Goal: Transaction & Acquisition: Purchase product/service

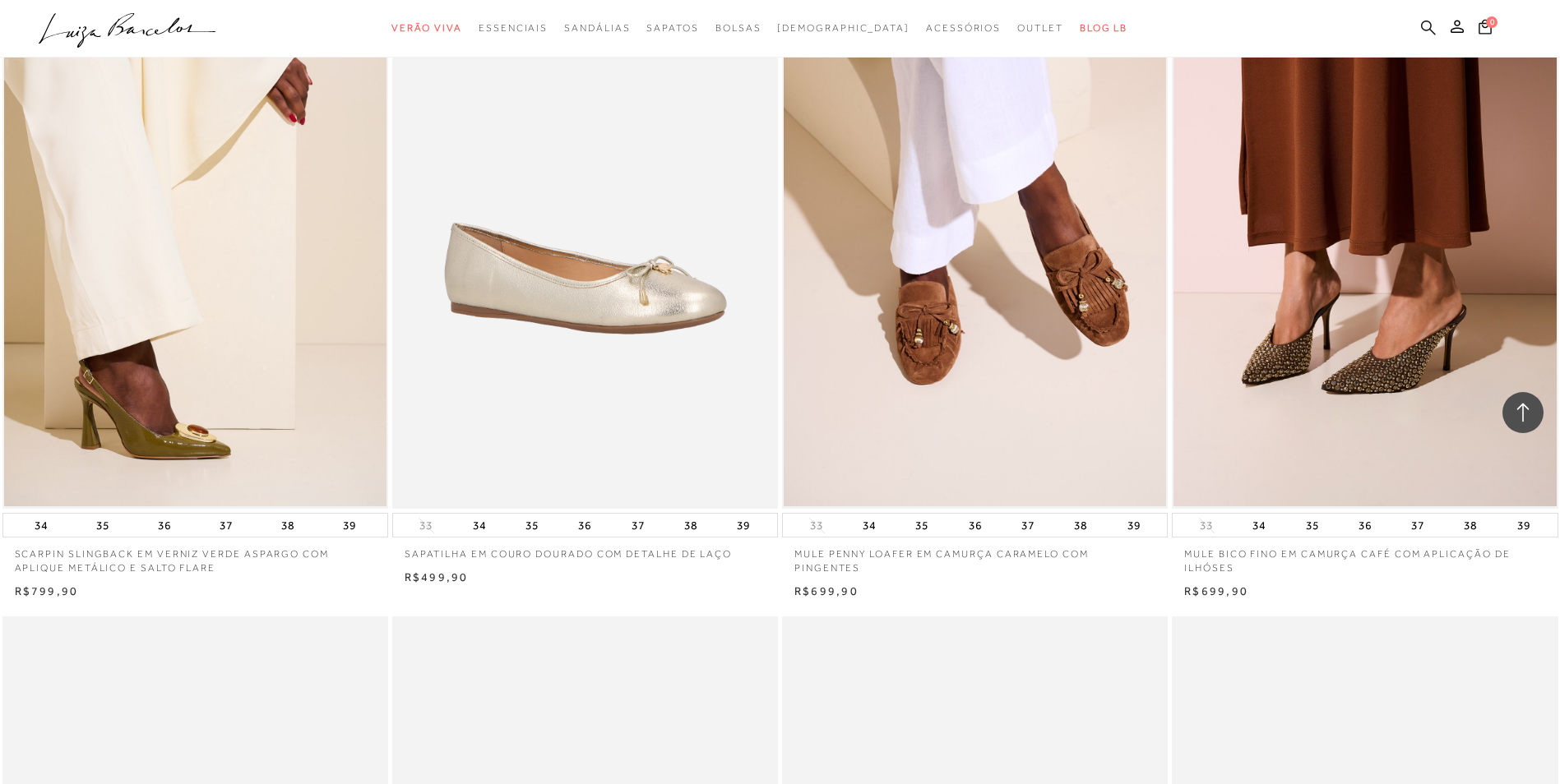
click at [1435, 26] on icon at bounding box center [1429, 27] width 15 height 16
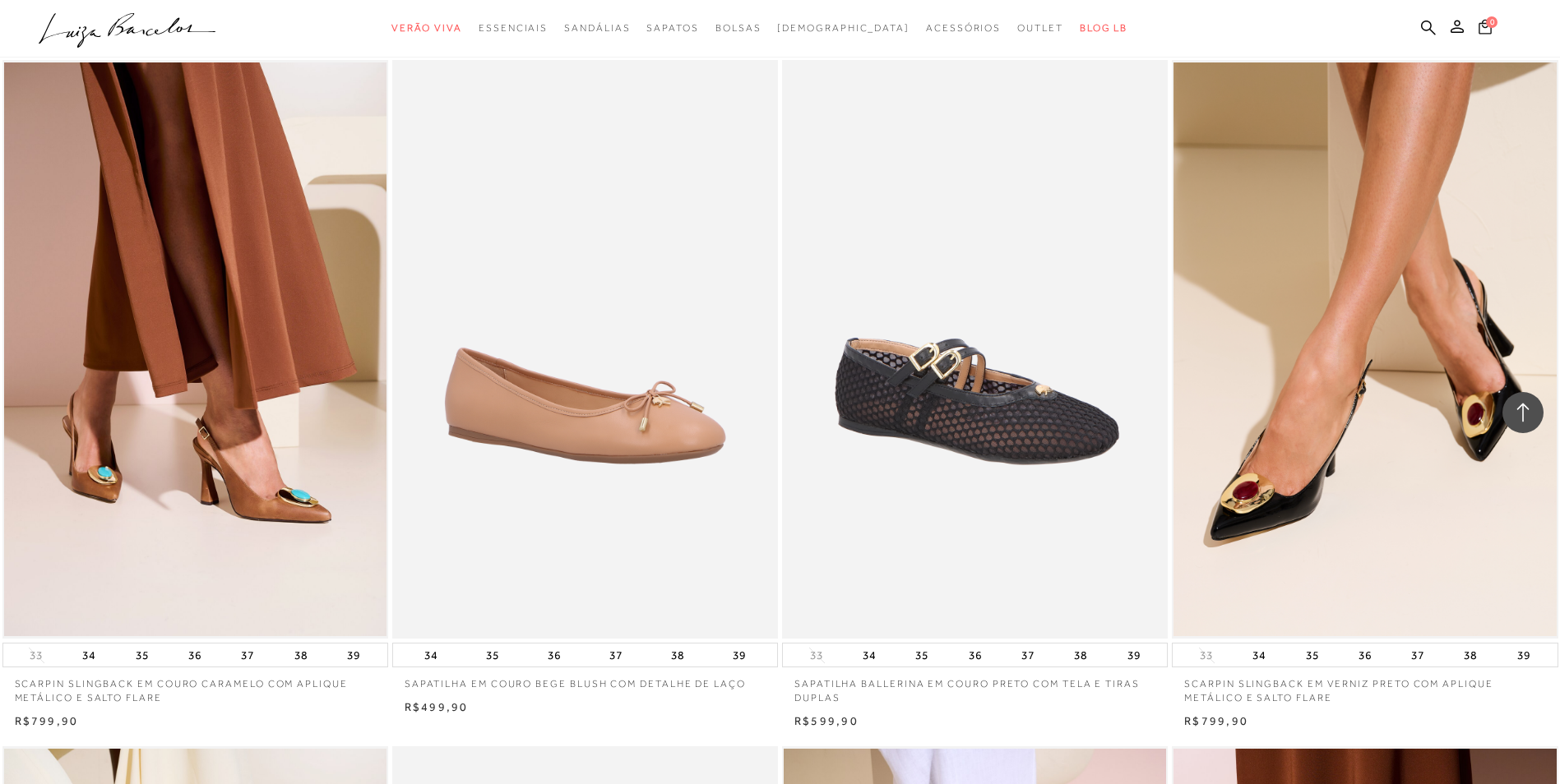
scroll to position [740, 0]
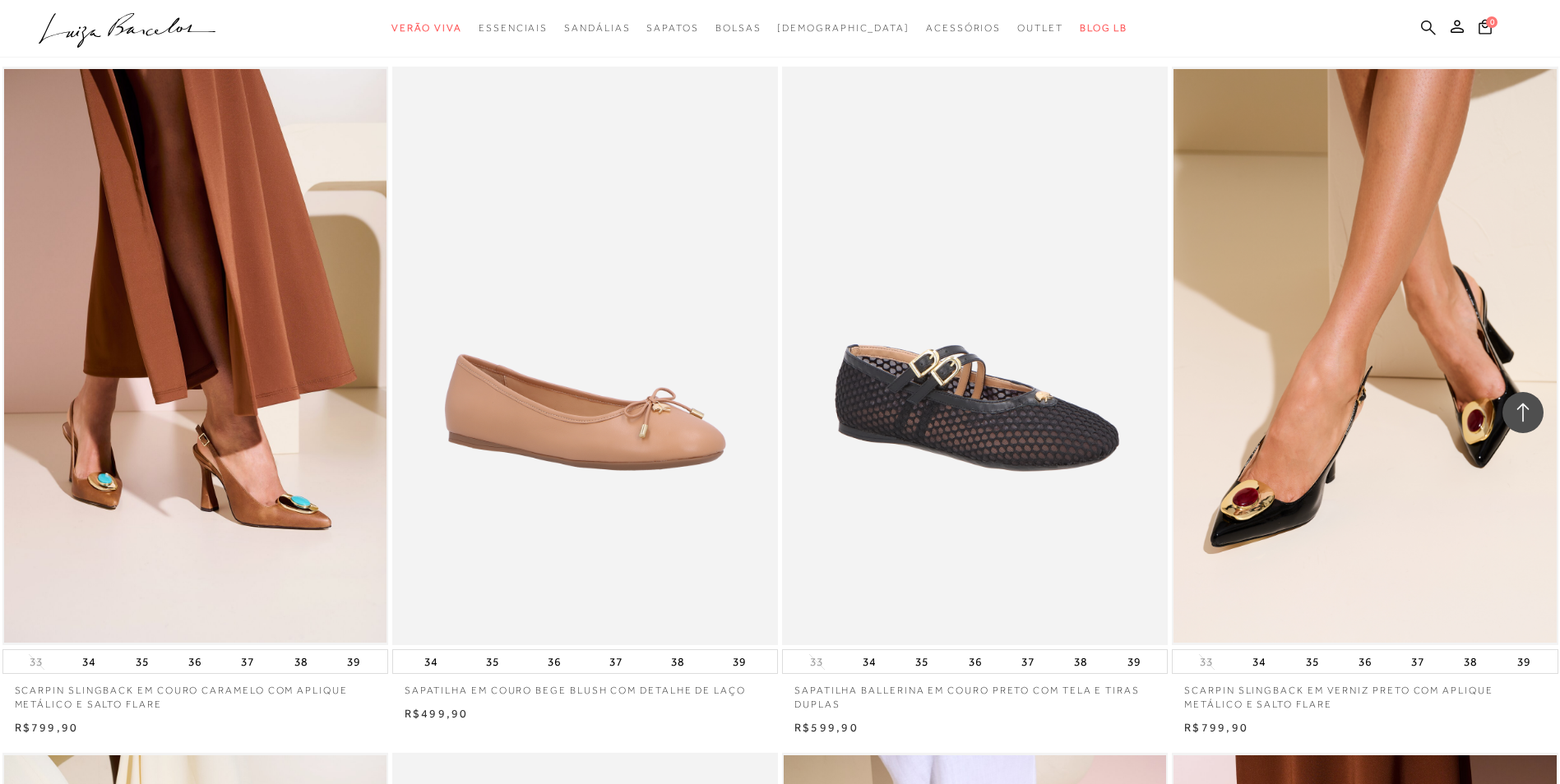
click at [1427, 28] on icon at bounding box center [1429, 27] width 15 height 16
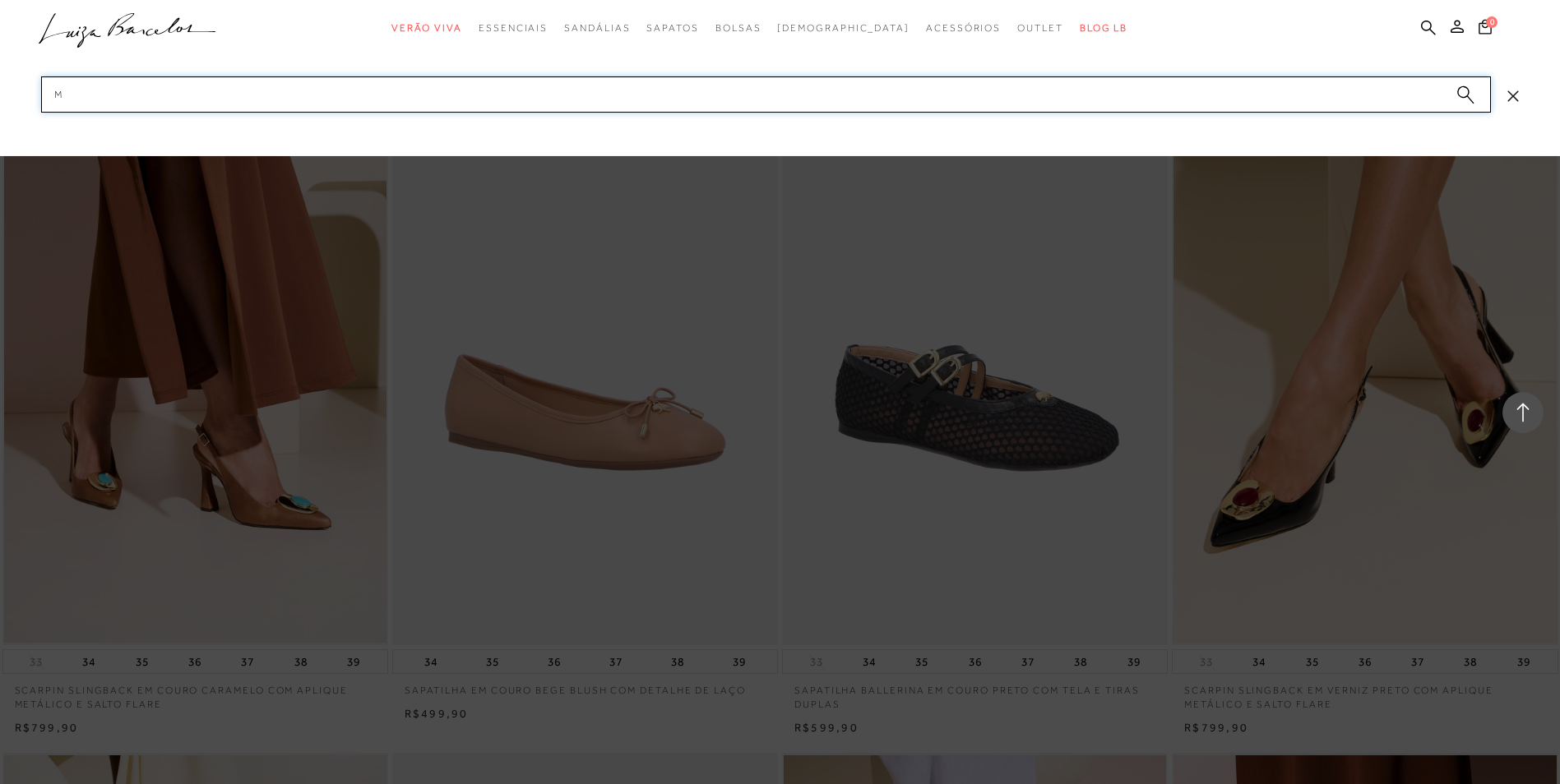
click at [776, 89] on input "m" at bounding box center [766, 94] width 1451 height 36
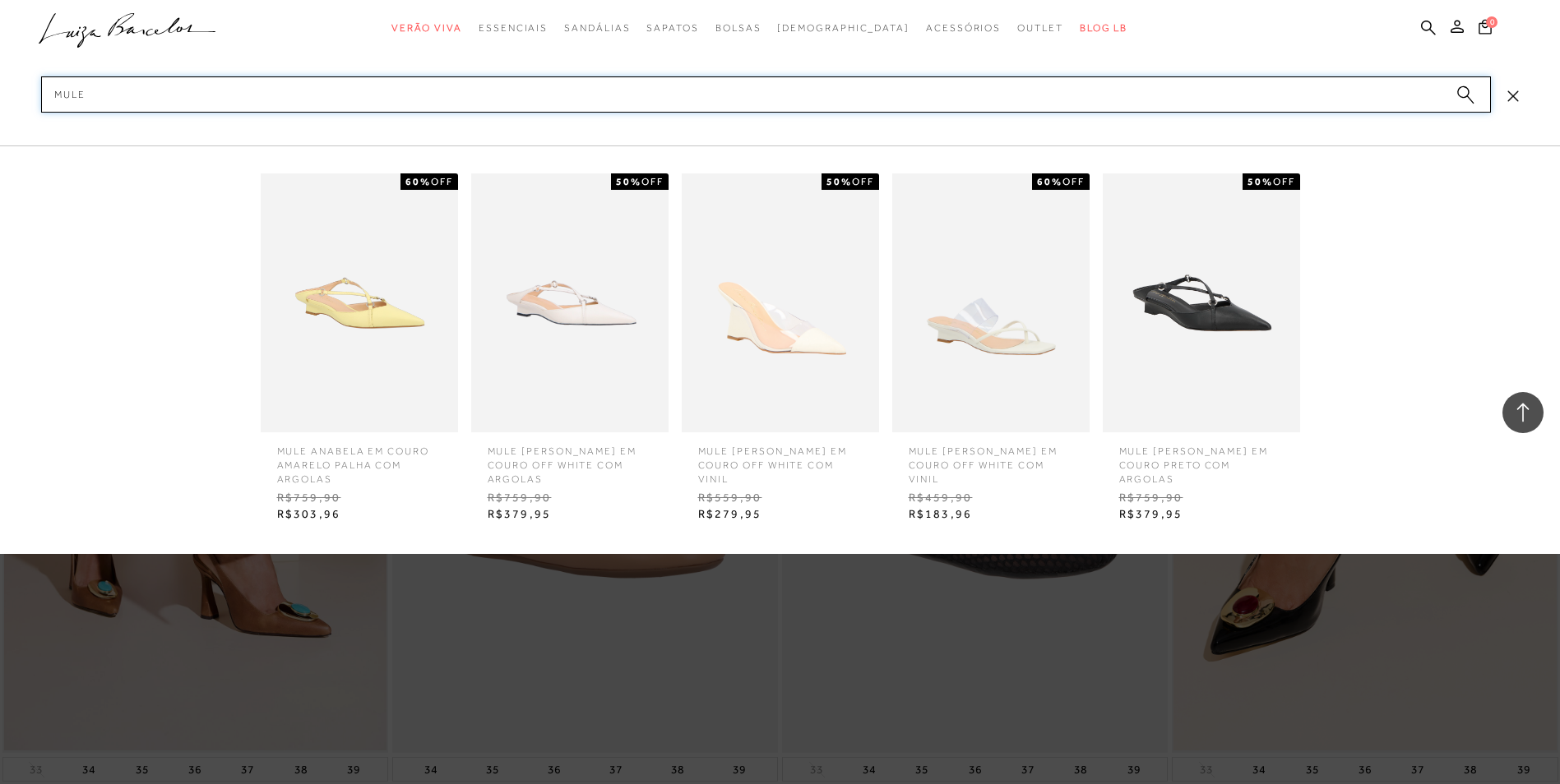
scroll to position [575, 0]
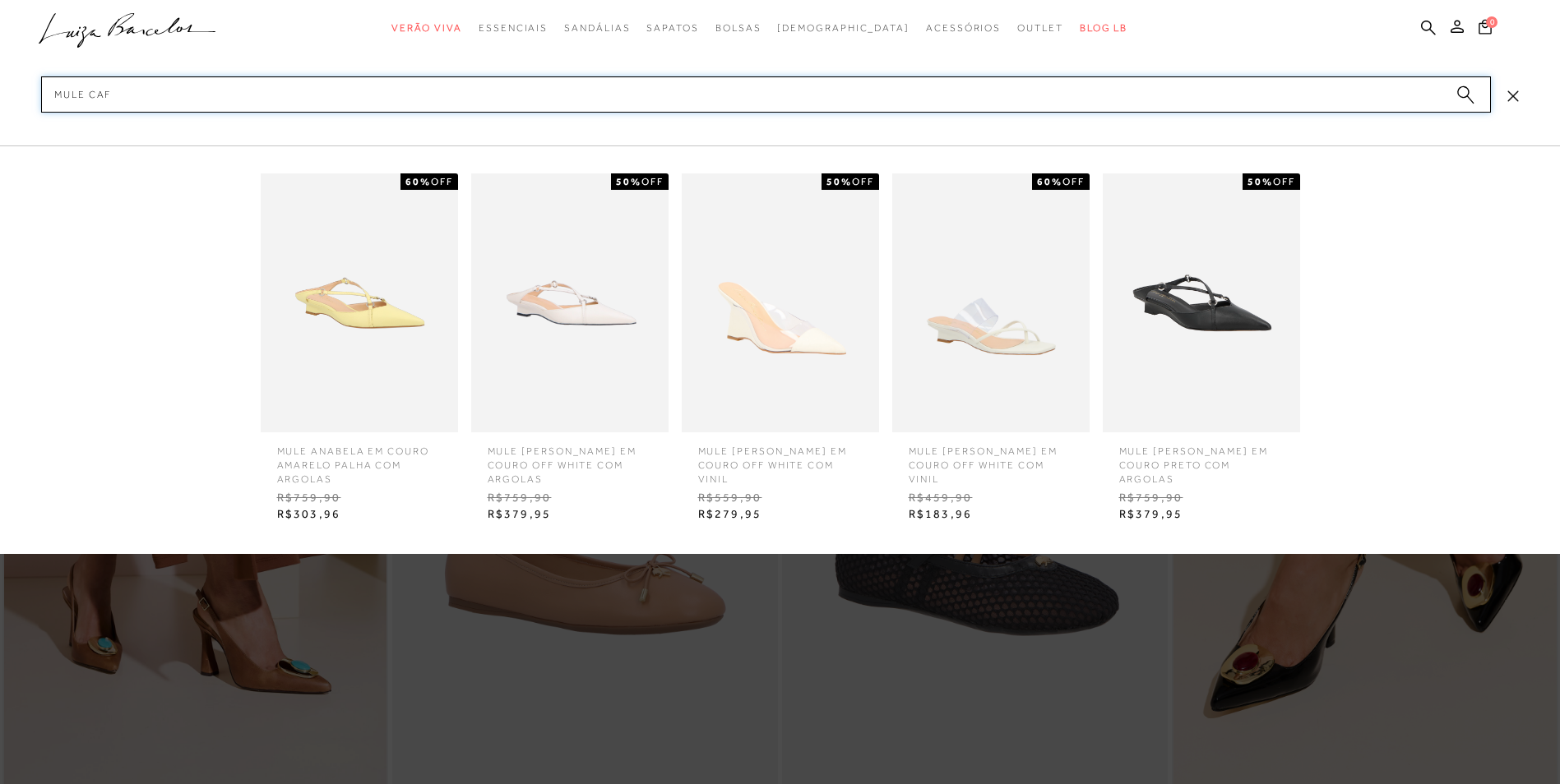
type input "mule cafe"
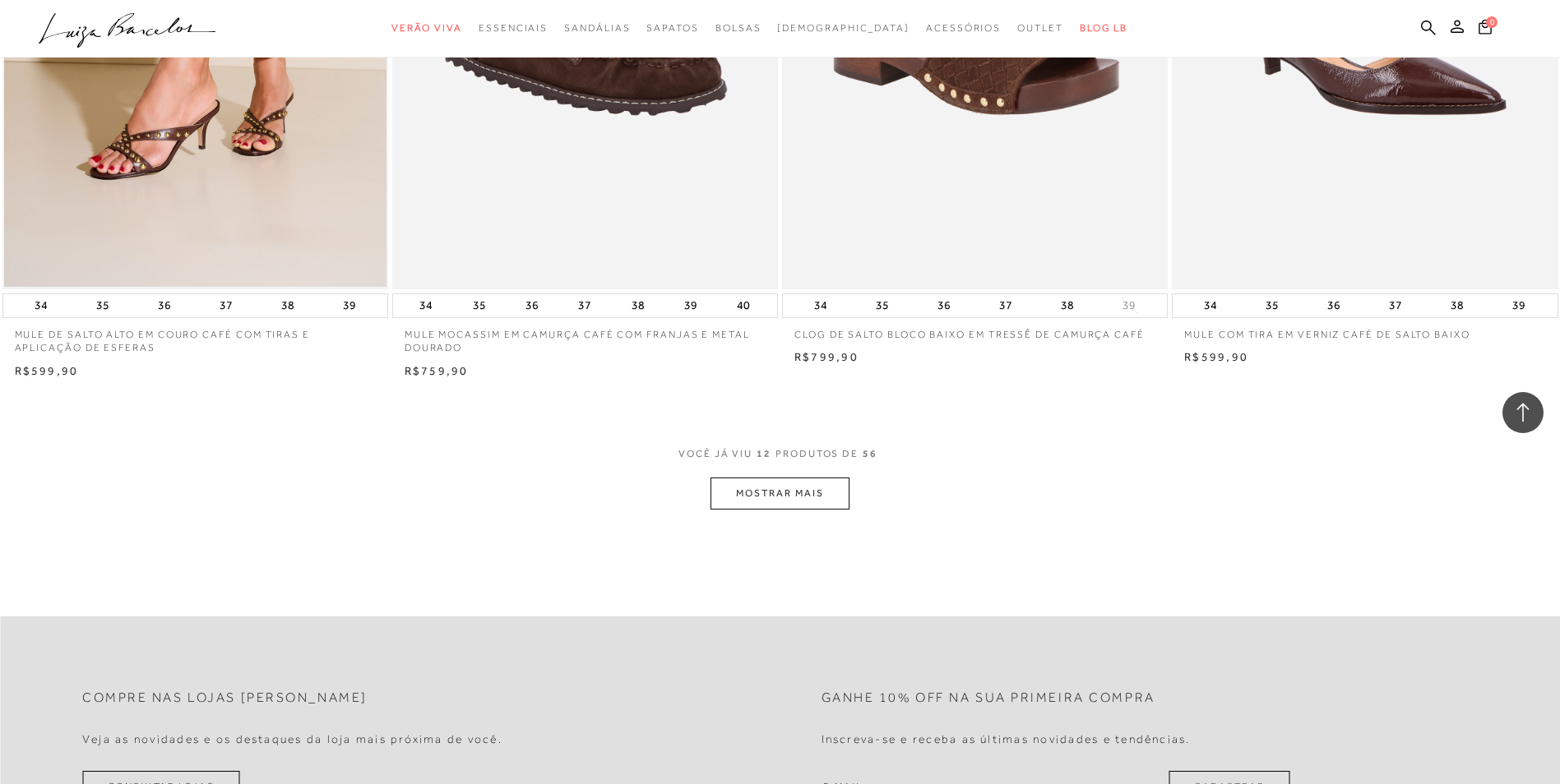
scroll to position [1727, 0]
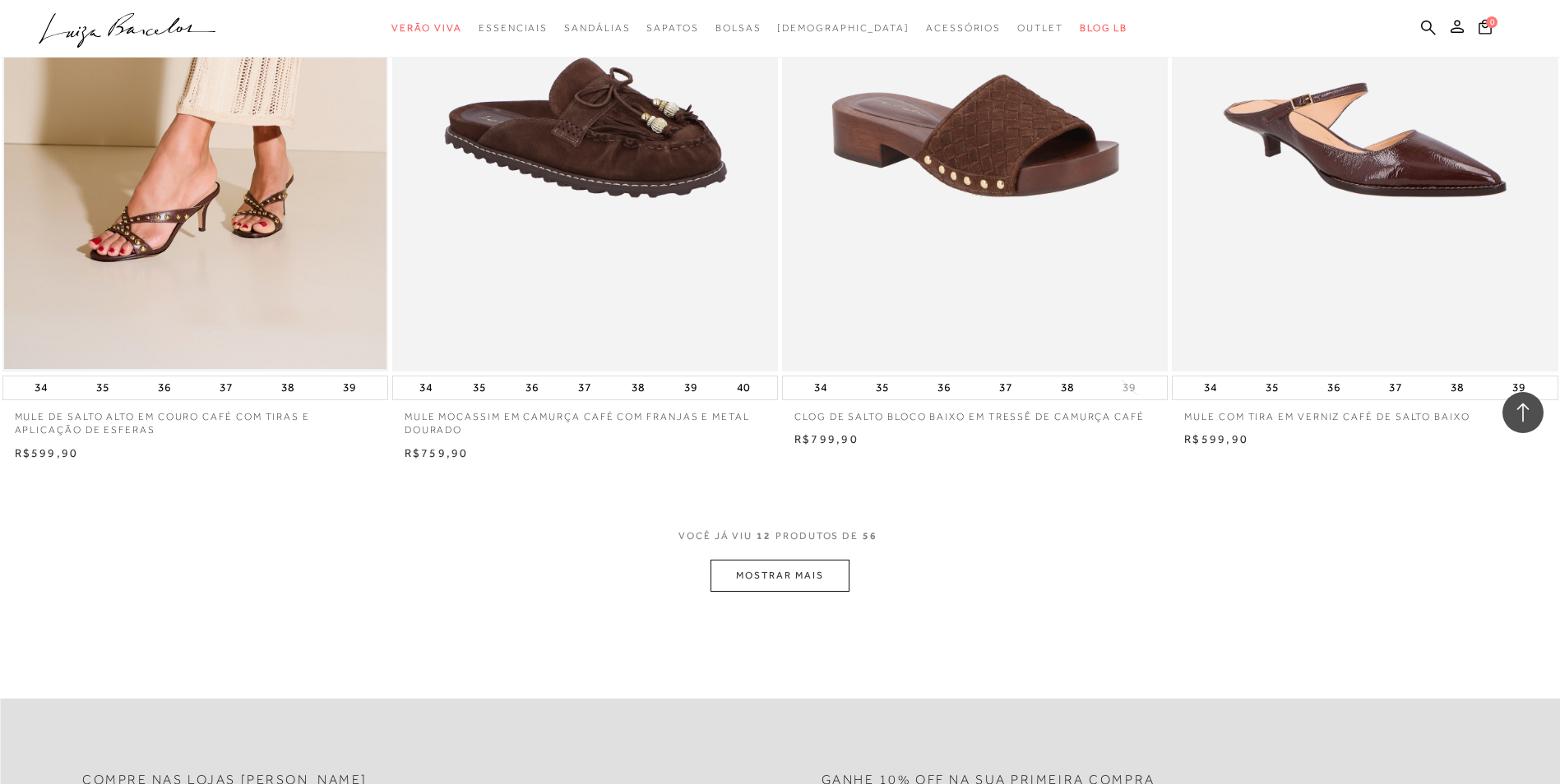
click at [777, 587] on button "MOSTRAR MAIS" at bounding box center [780, 576] width 139 height 32
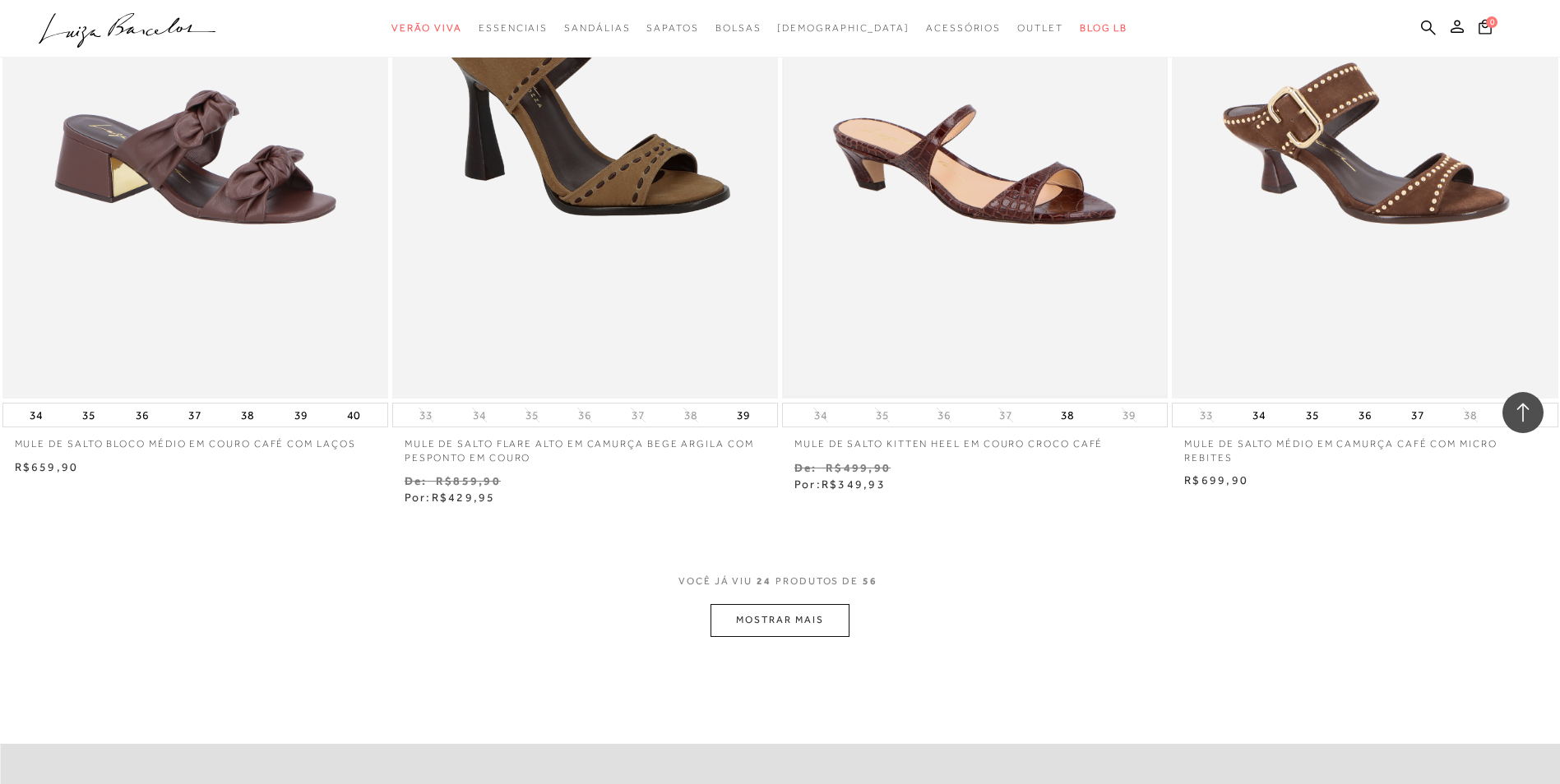
scroll to position [3782, 0]
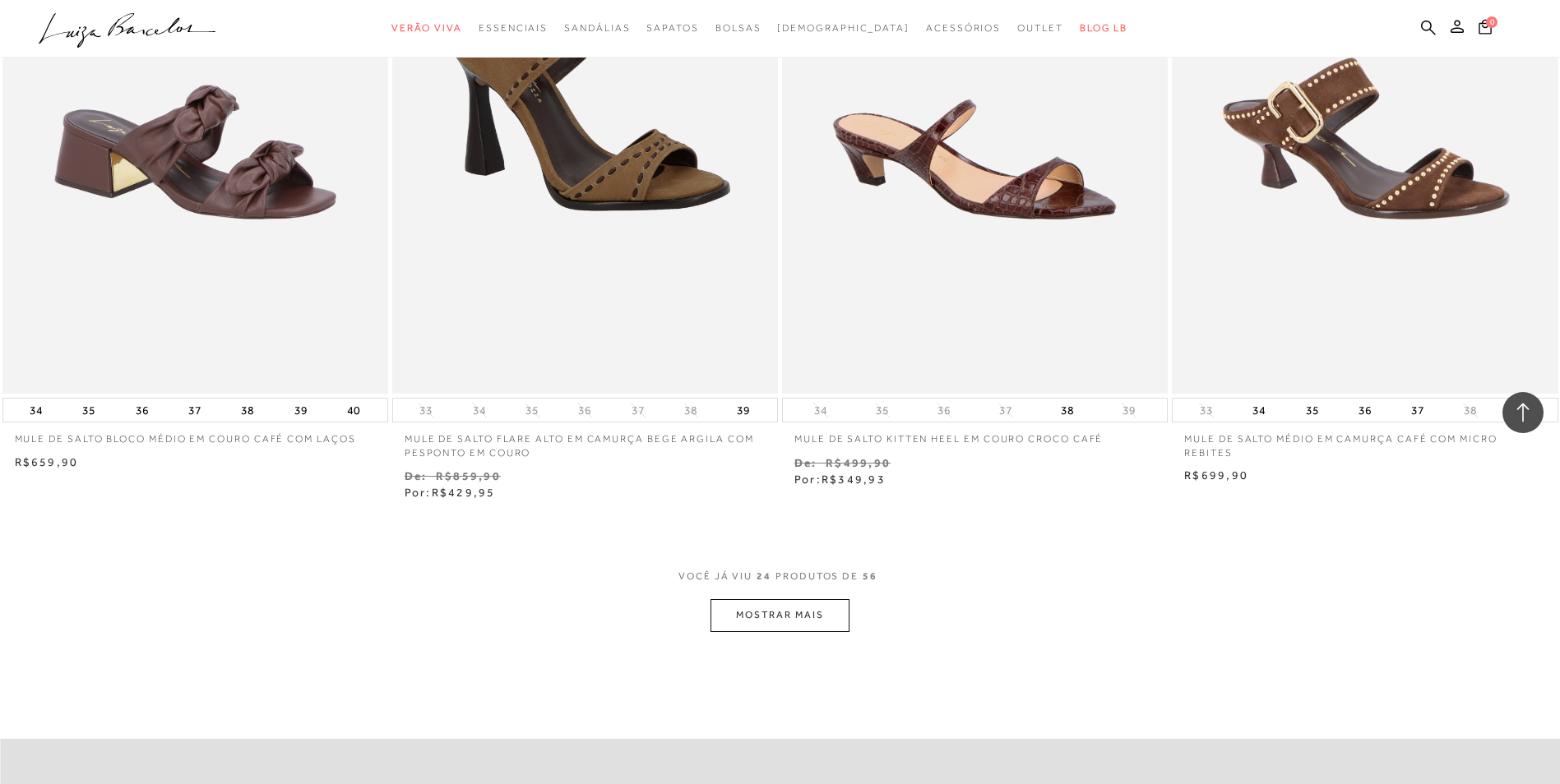
click at [809, 612] on button "MOSTRAR MAIS" at bounding box center [780, 616] width 139 height 32
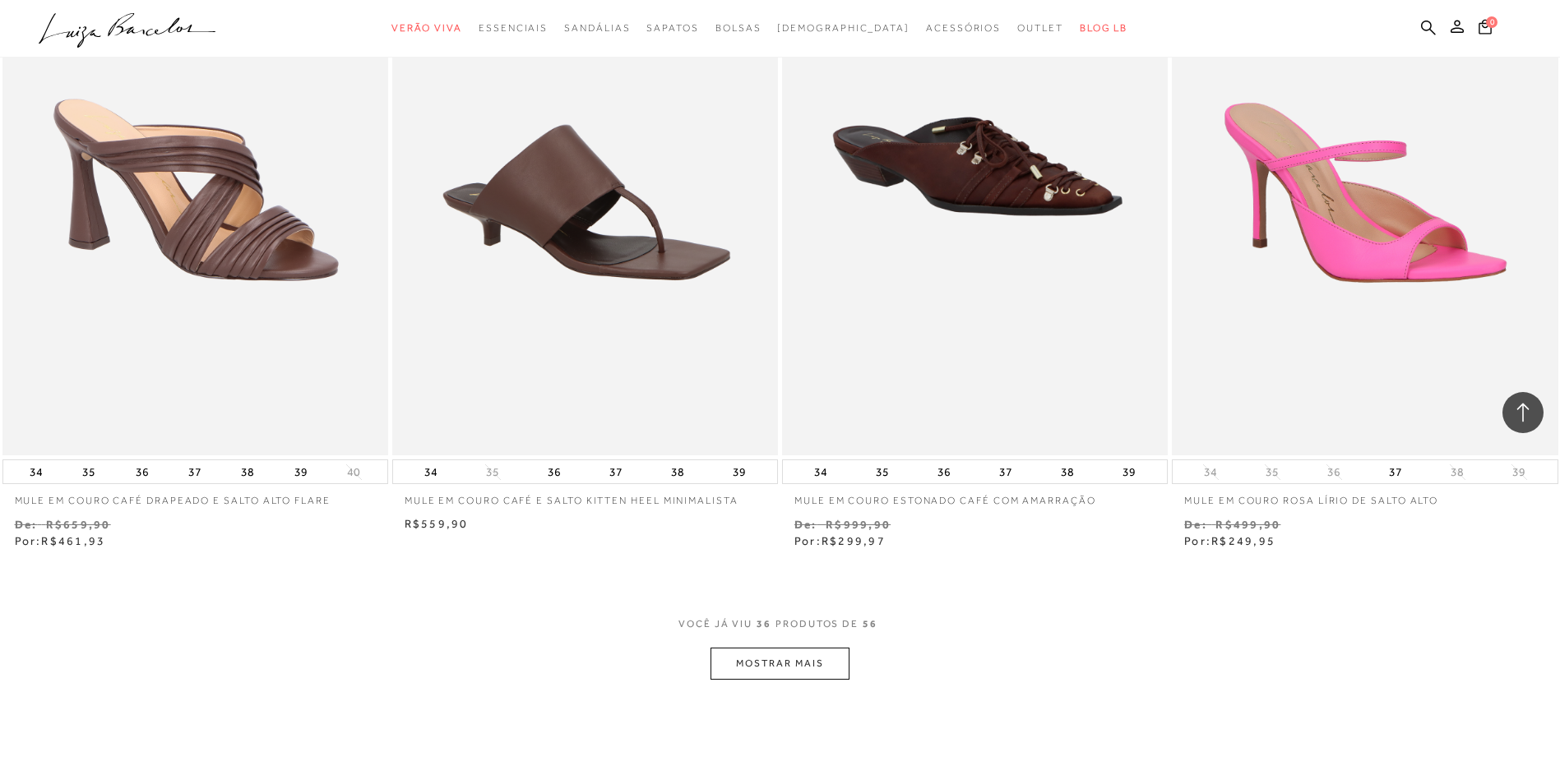
scroll to position [5838, 0]
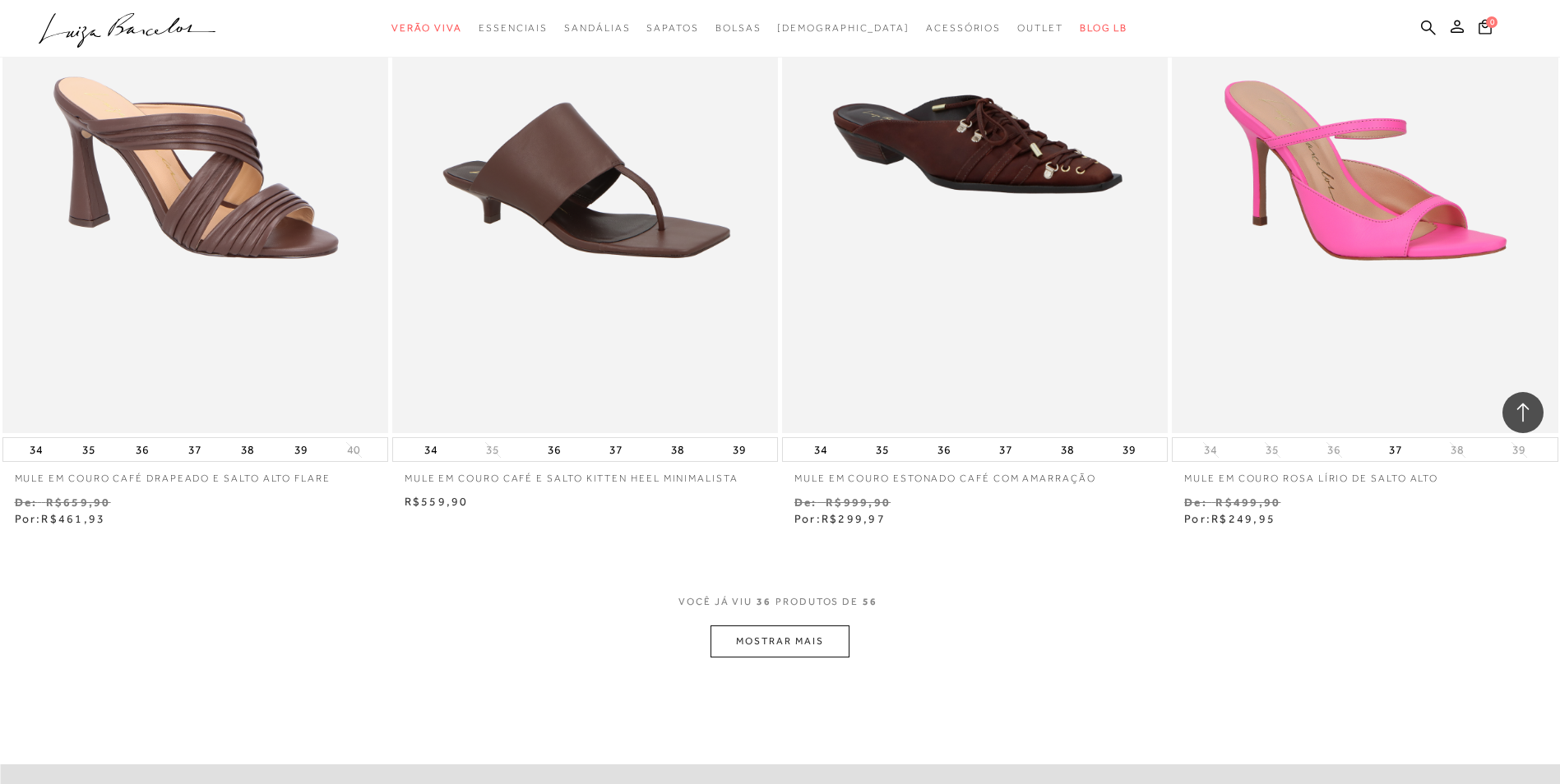
click at [744, 635] on button "MOSTRAR MAIS" at bounding box center [780, 642] width 139 height 32
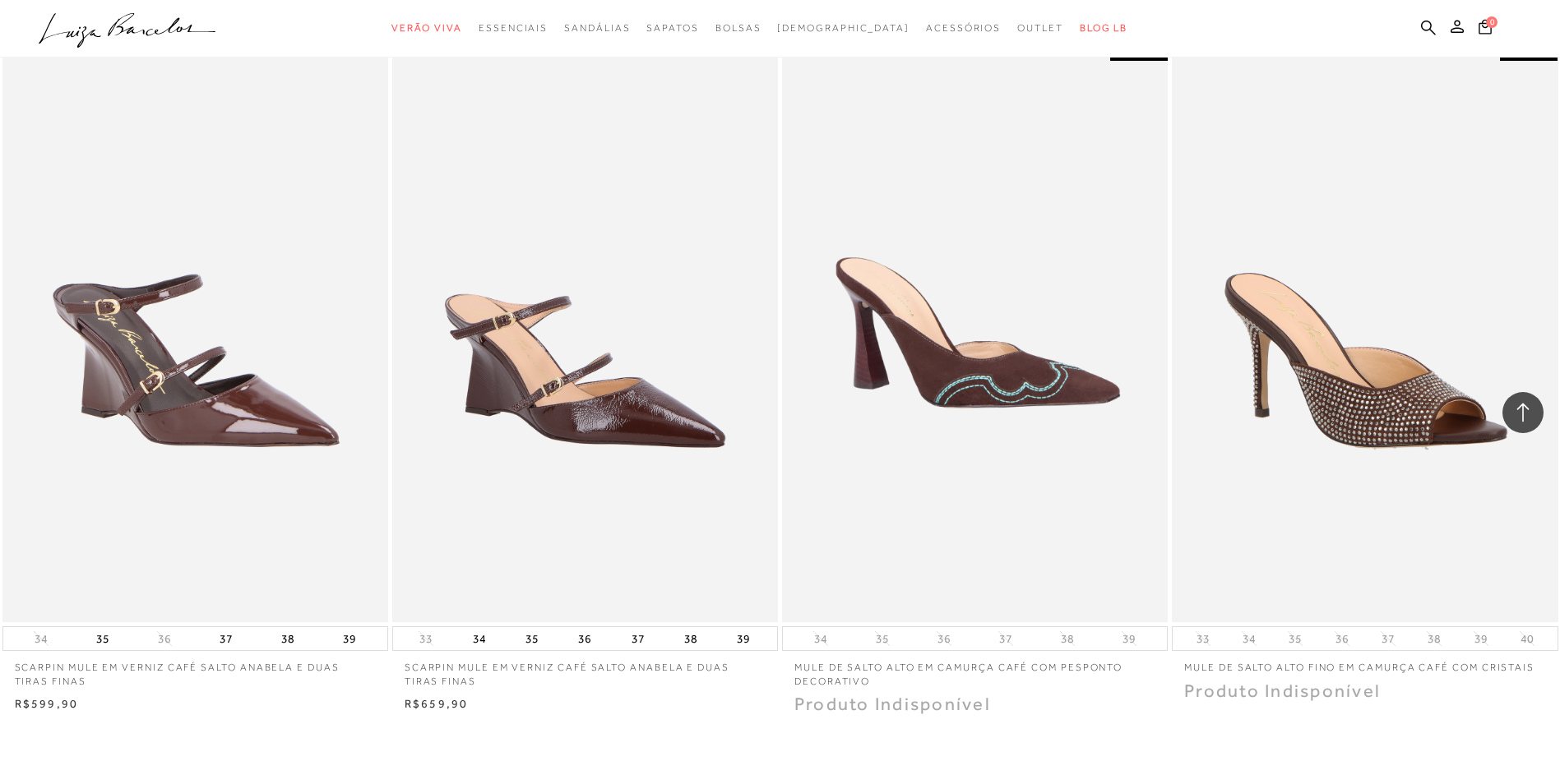
scroll to position [7812, 0]
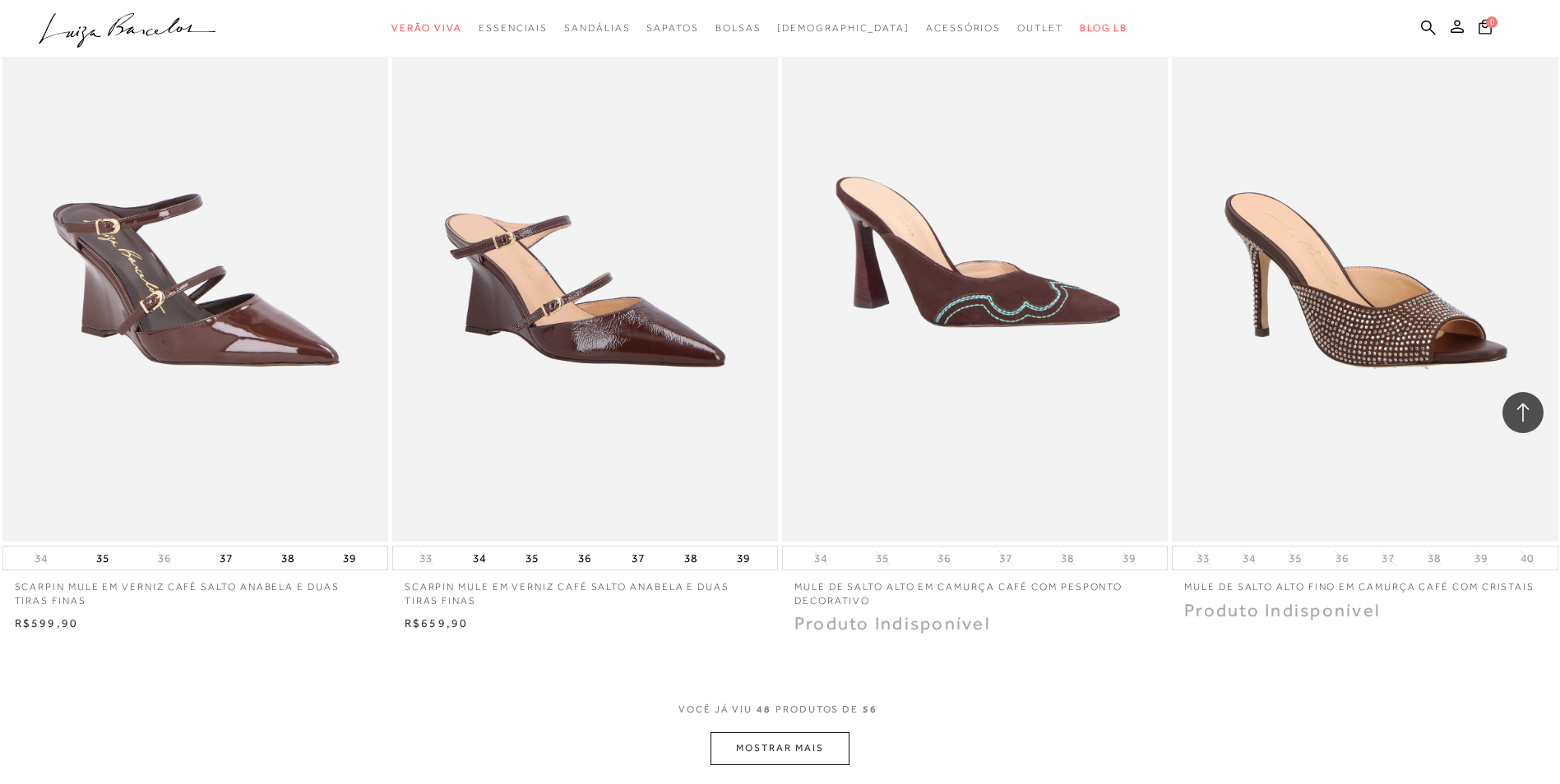
click at [675, 336] on img at bounding box center [585, 252] width 383 height 573
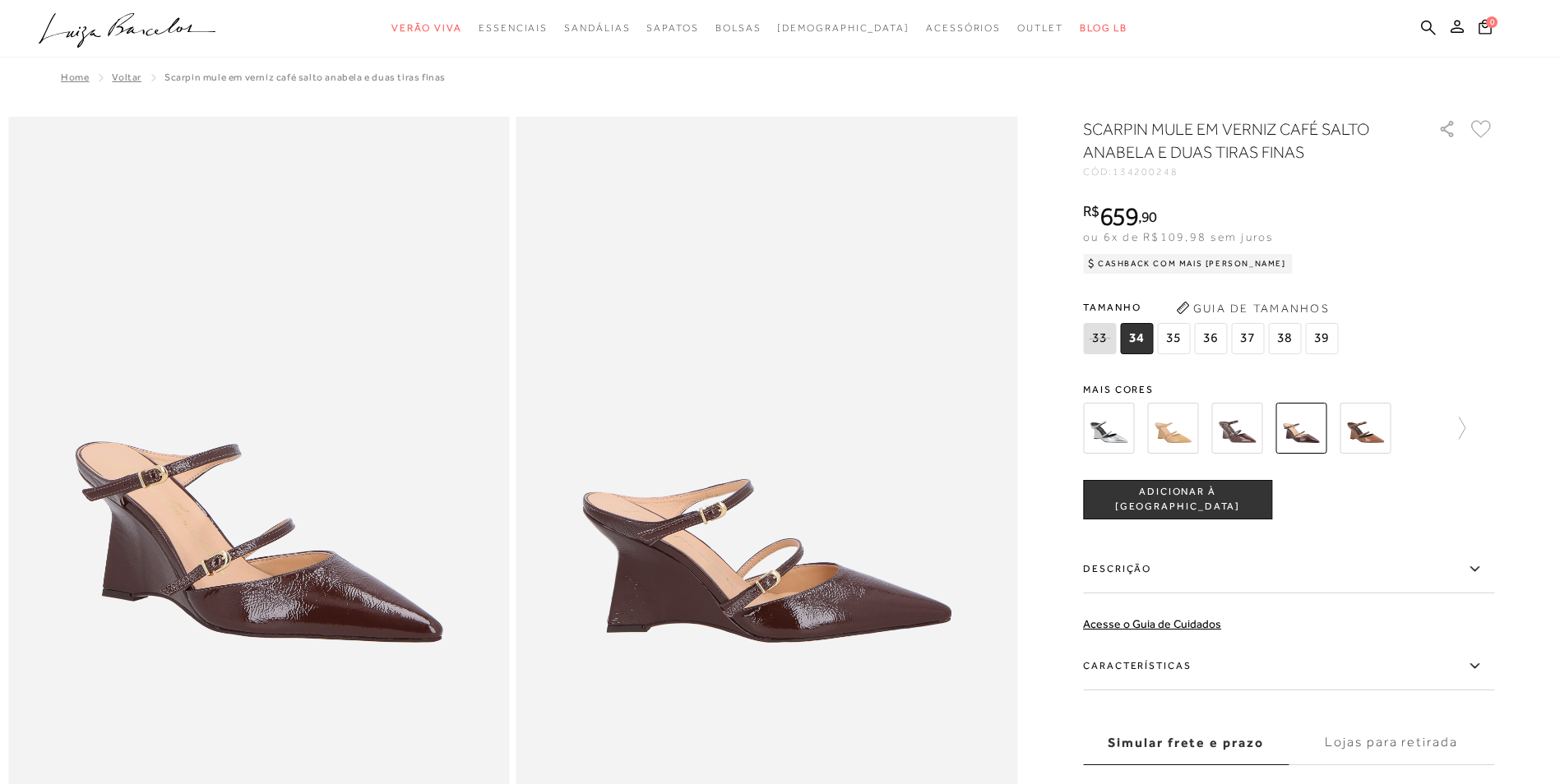
click at [1208, 334] on span "36" at bounding box center [1210, 338] width 33 height 31
click at [1226, 506] on span "ADICIONAR À [GEOGRAPHIC_DATA]" at bounding box center [1177, 500] width 187 height 29
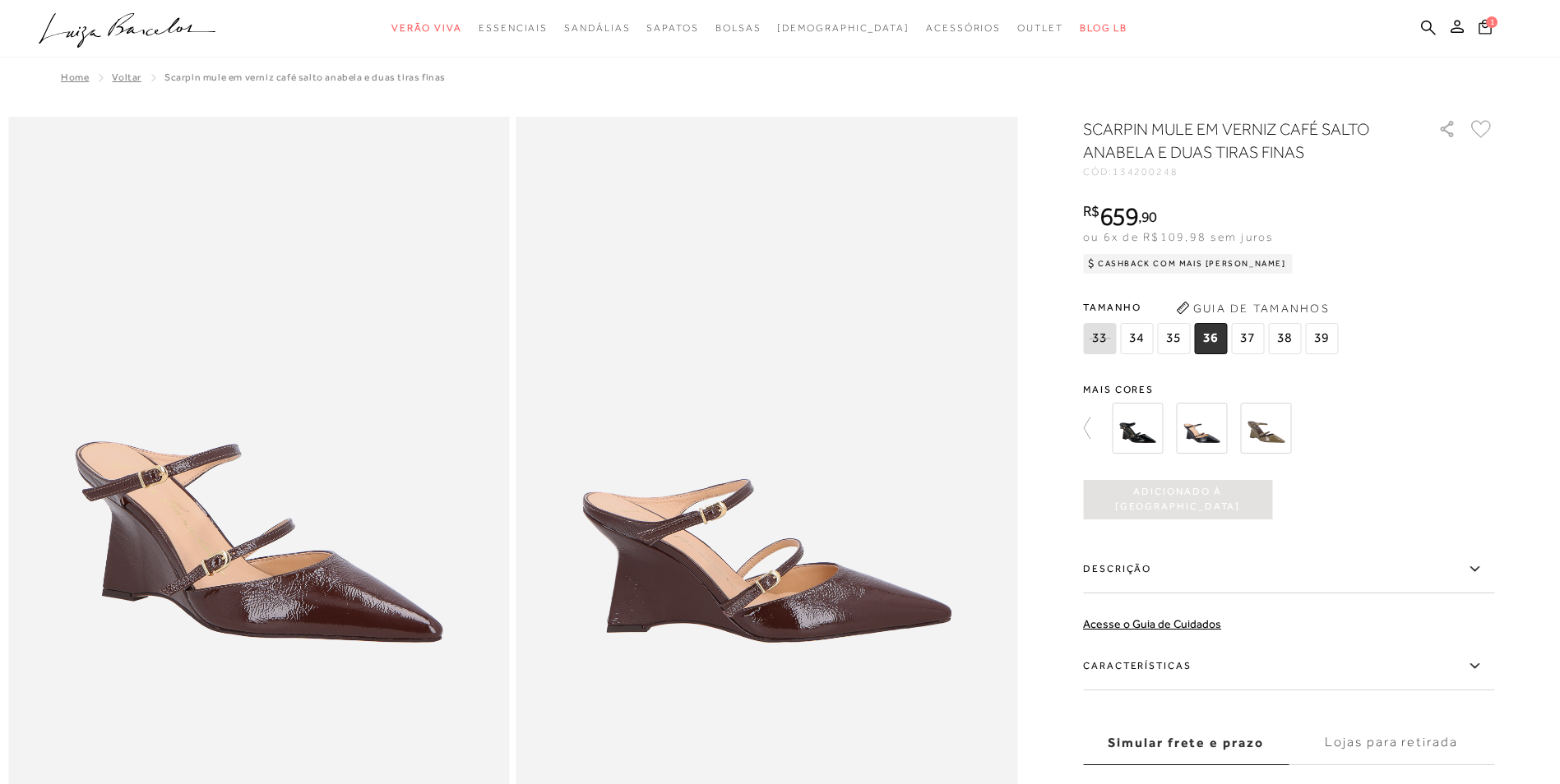
click at [1481, 20] on icon at bounding box center [1484, 25] width 14 height 17
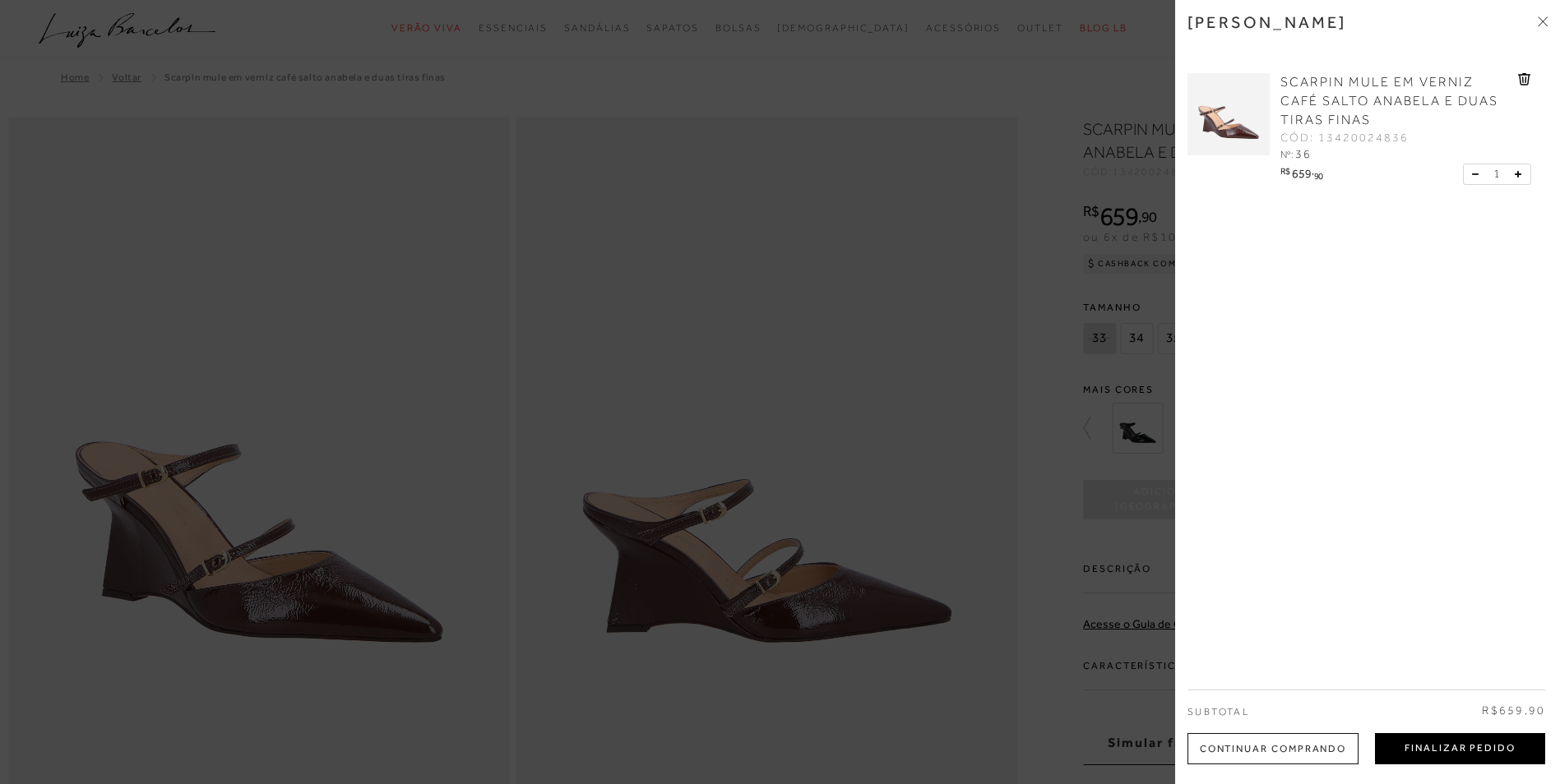
click at [1464, 744] on button "Finalizar Pedido" at bounding box center [1461, 748] width 170 height 31
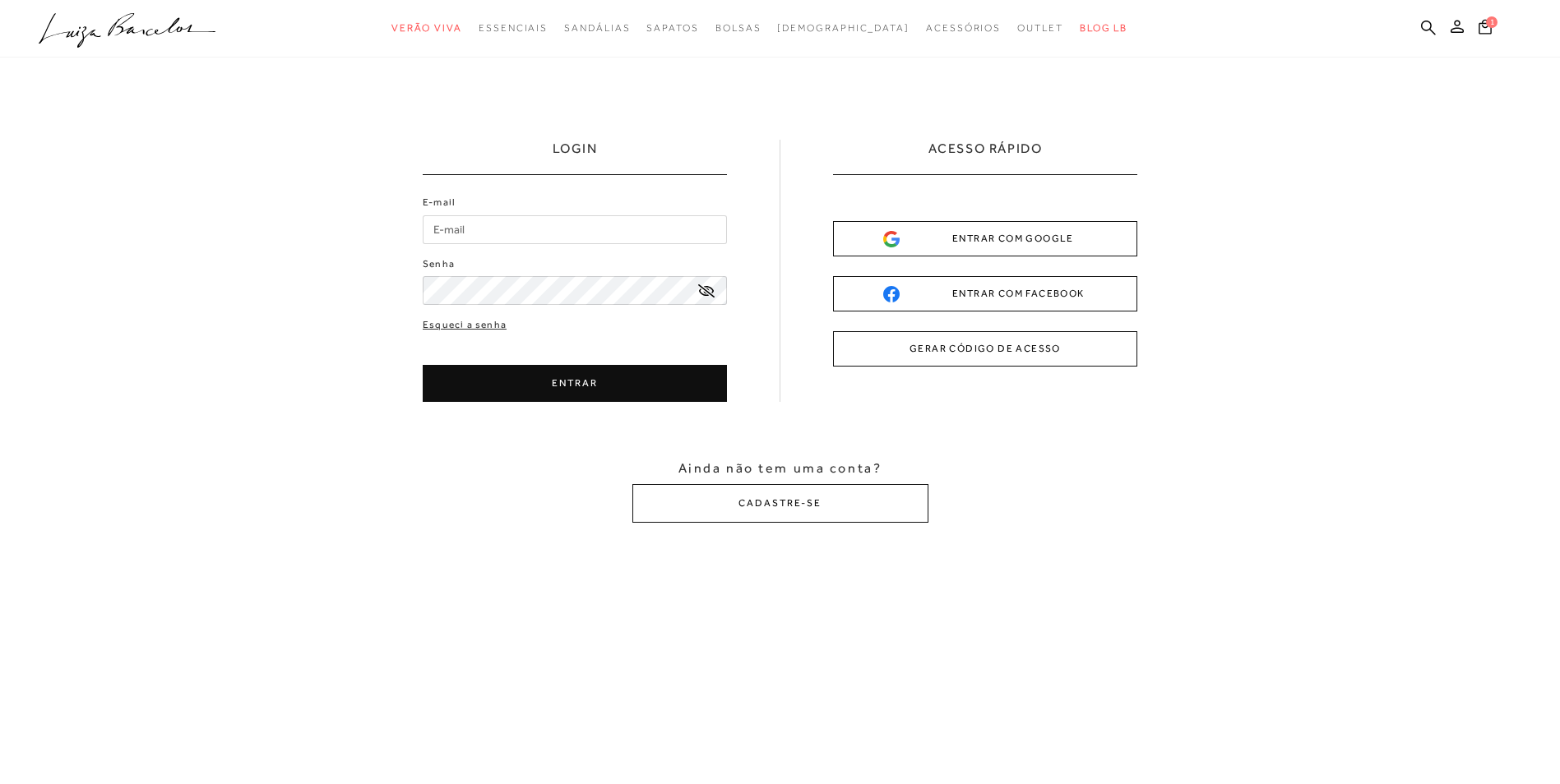
type input "[EMAIL_ADDRESS][DOMAIN_NAME]"
click at [540, 381] on button "ENTRAR" at bounding box center [575, 384] width 304 height 37
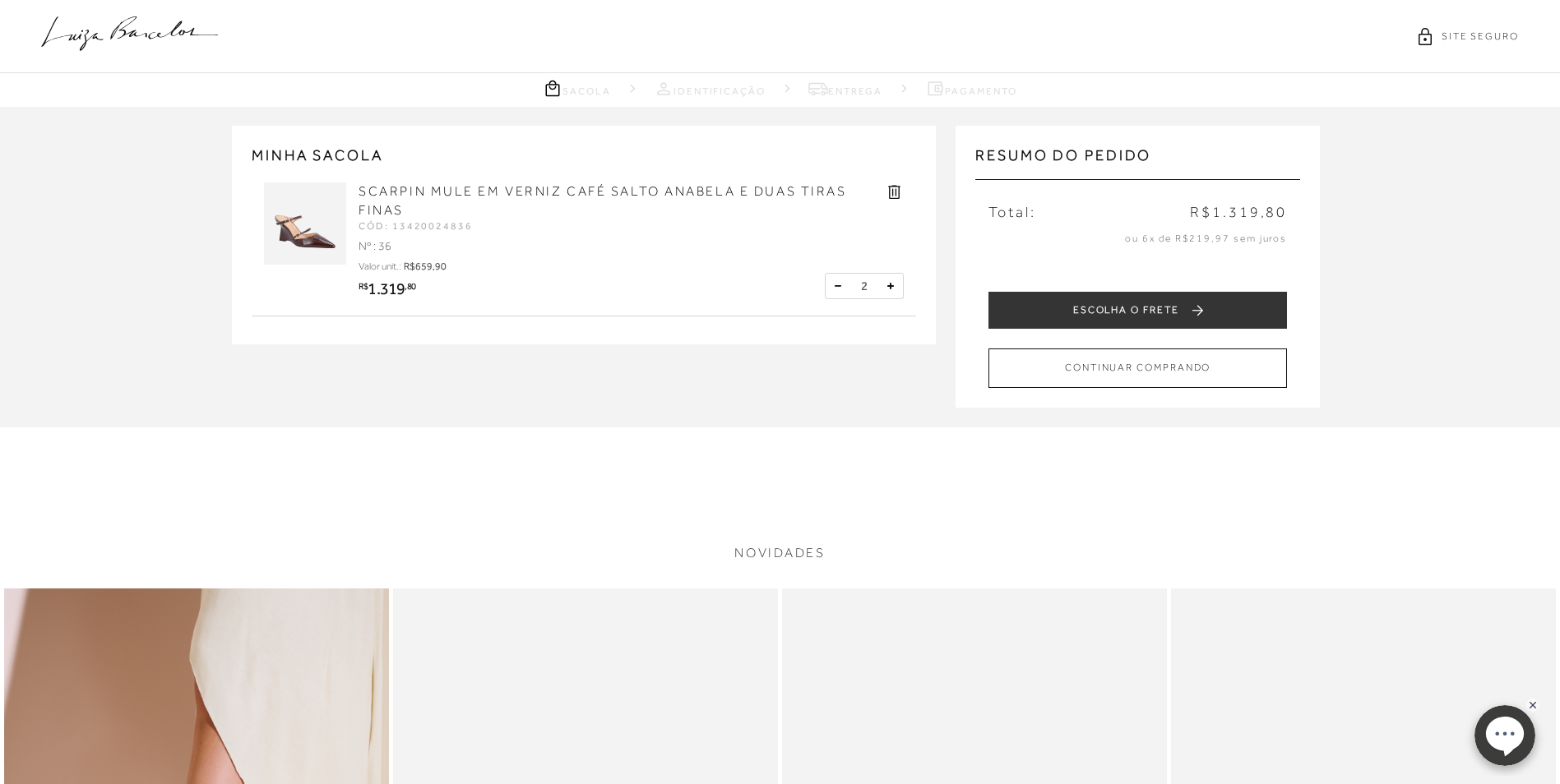
click at [841, 279] on button at bounding box center [838, 286] width 17 height 17
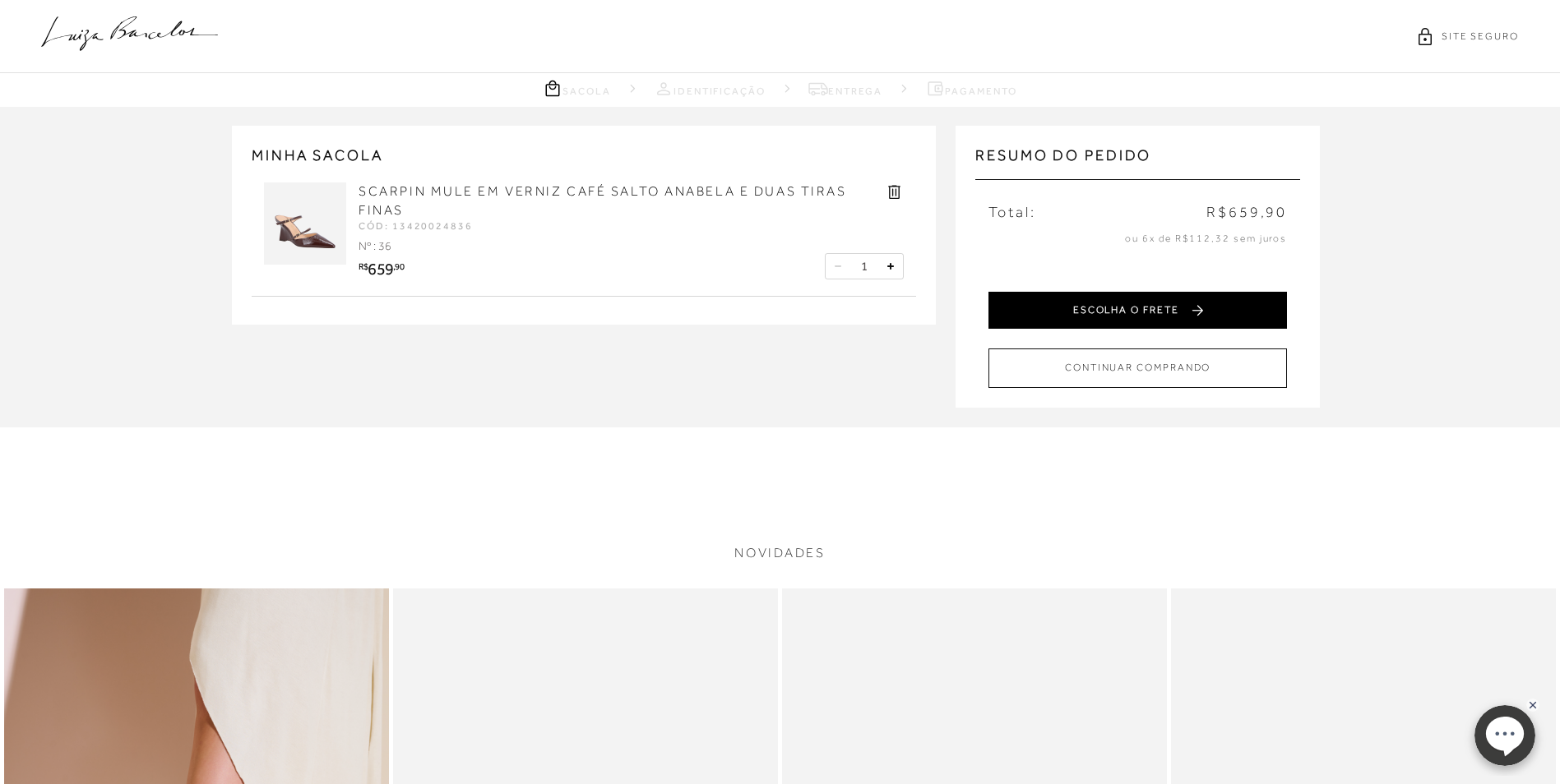
click at [1114, 309] on button "ESCOLHA O FRETE" at bounding box center [1137, 311] width 299 height 37
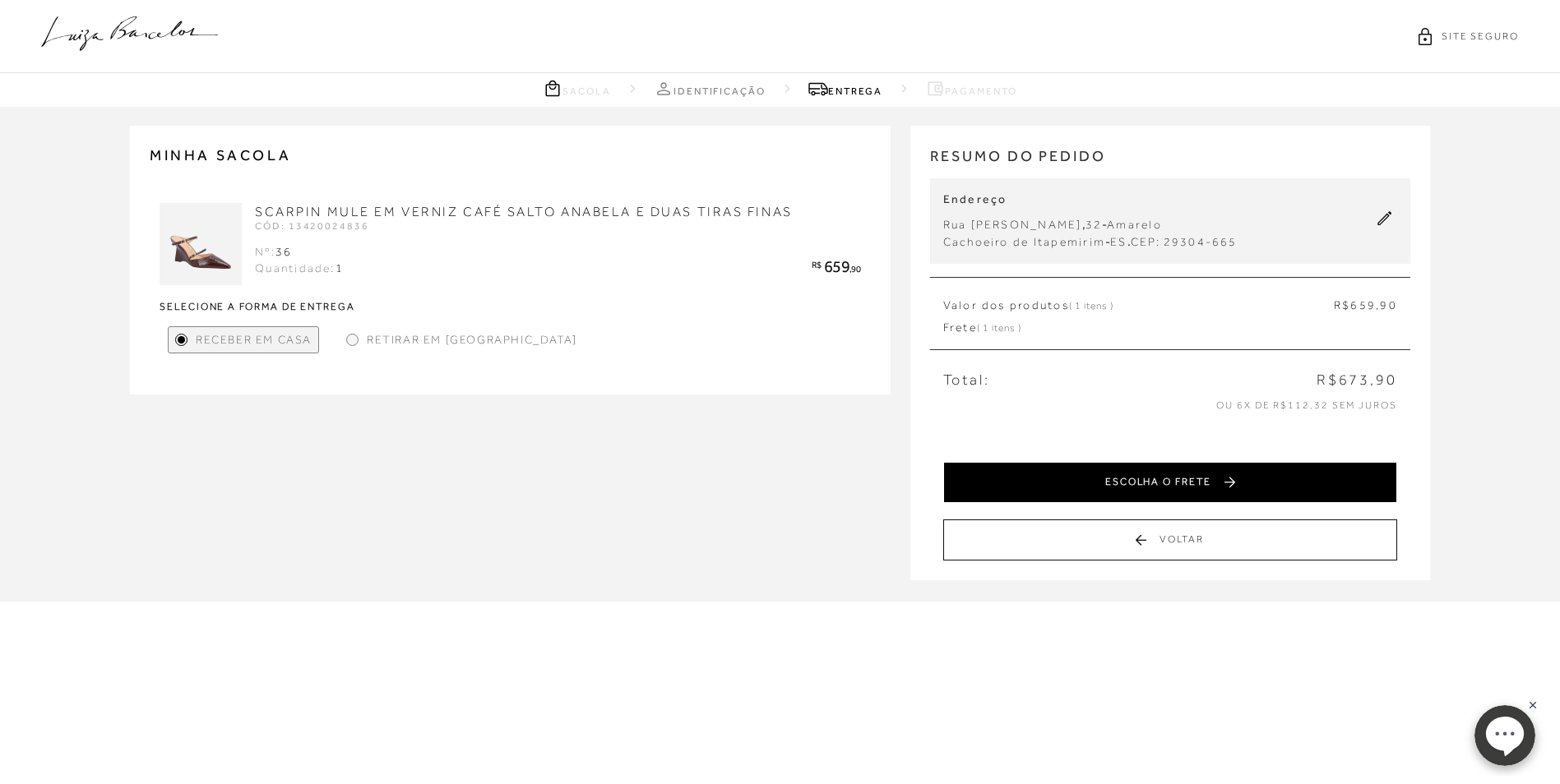
click at [1144, 486] on button "ESCOLHA O FRETE" at bounding box center [1170, 483] width 454 height 41
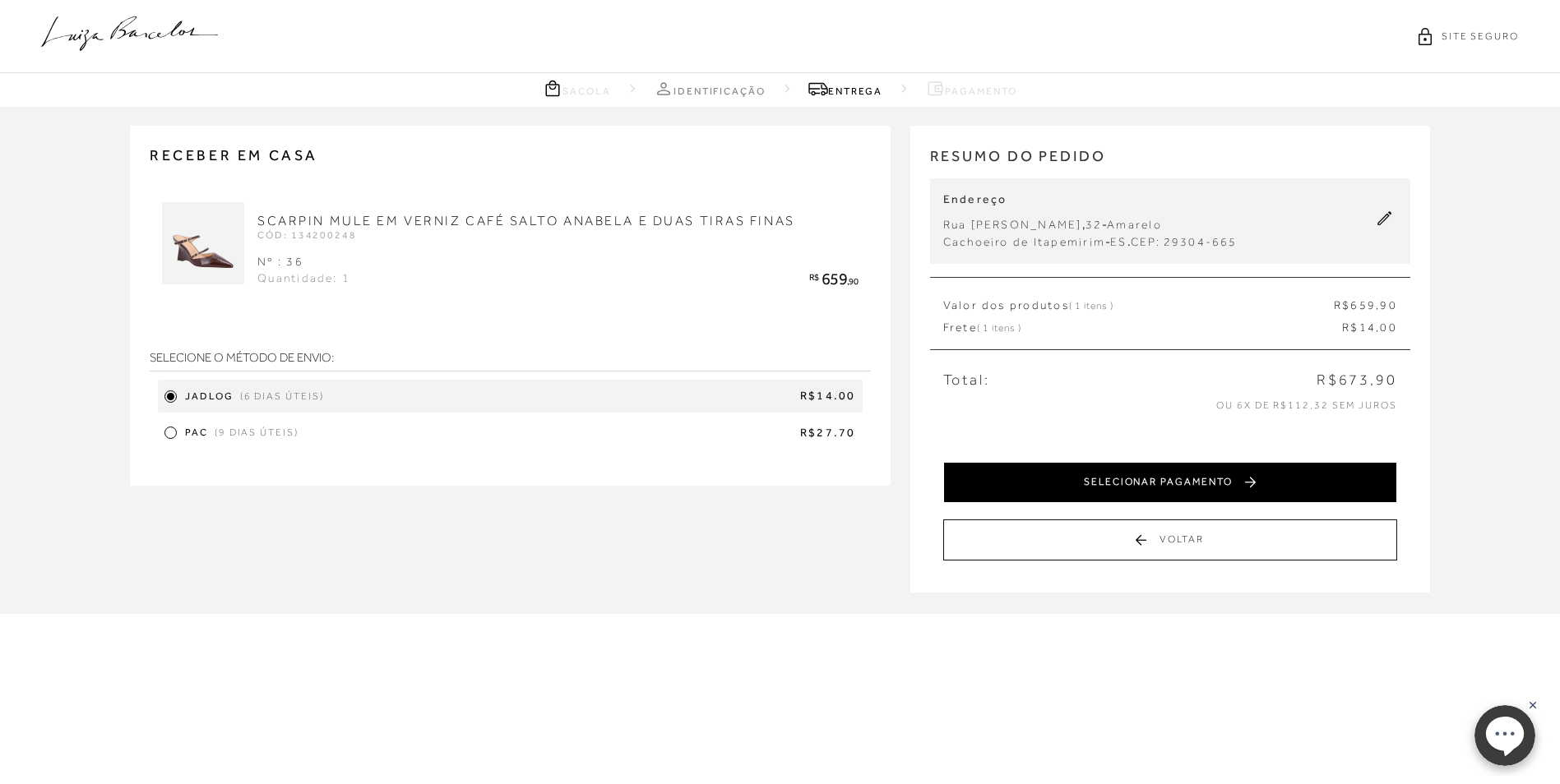
click at [1098, 491] on button "SELECIONAR PAGAMENTO" at bounding box center [1170, 483] width 454 height 41
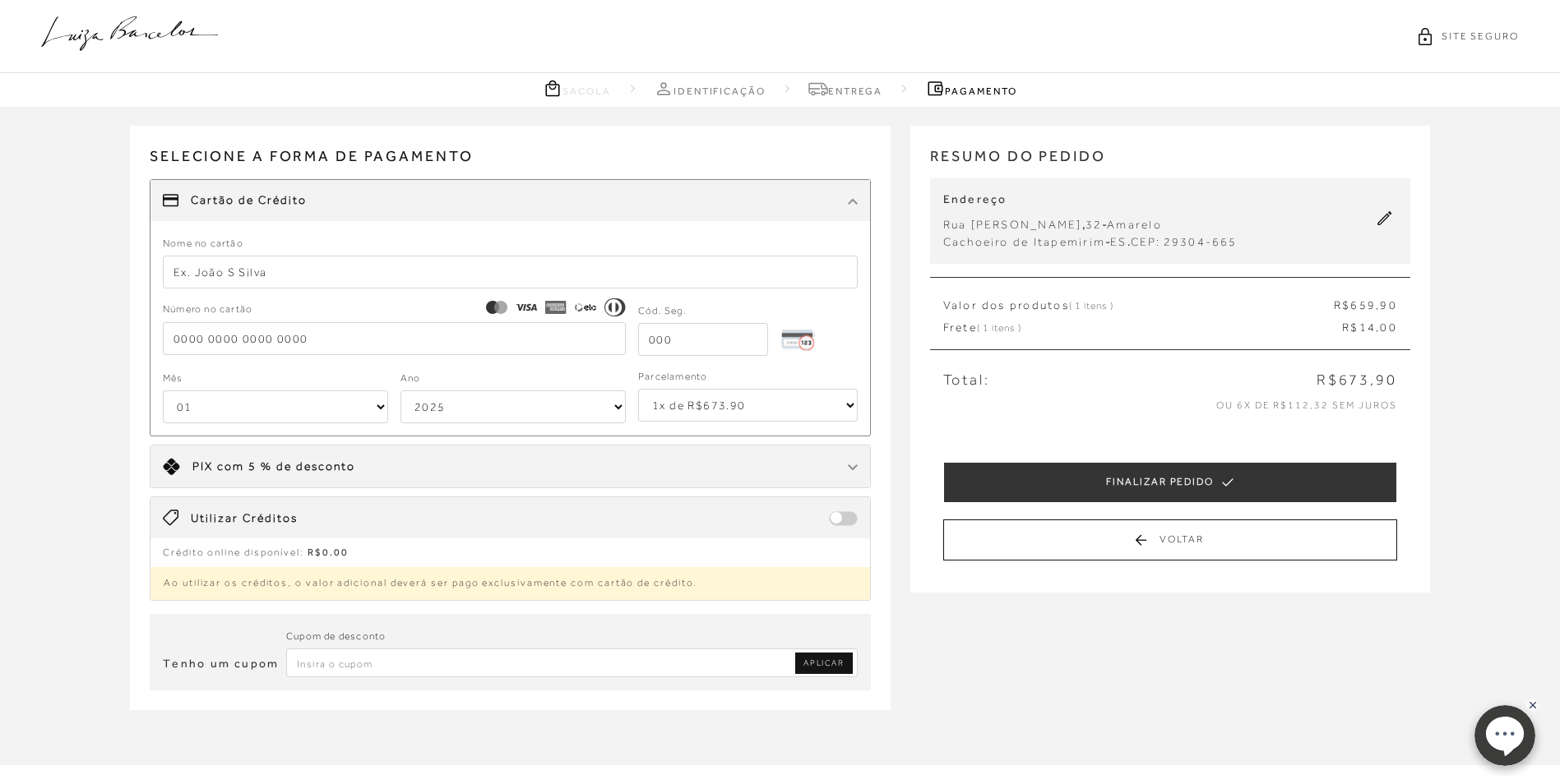
click at [311, 276] on input "text" at bounding box center [510, 271] width 695 height 33
click at [320, 270] on input "text" at bounding box center [510, 271] width 695 height 33
type input "[PERSON_NAME]"
click at [293, 317] on label "Número no cartão" at bounding box center [394, 311] width 463 height 17
click at [292, 338] on input "tel" at bounding box center [394, 339] width 463 height 33
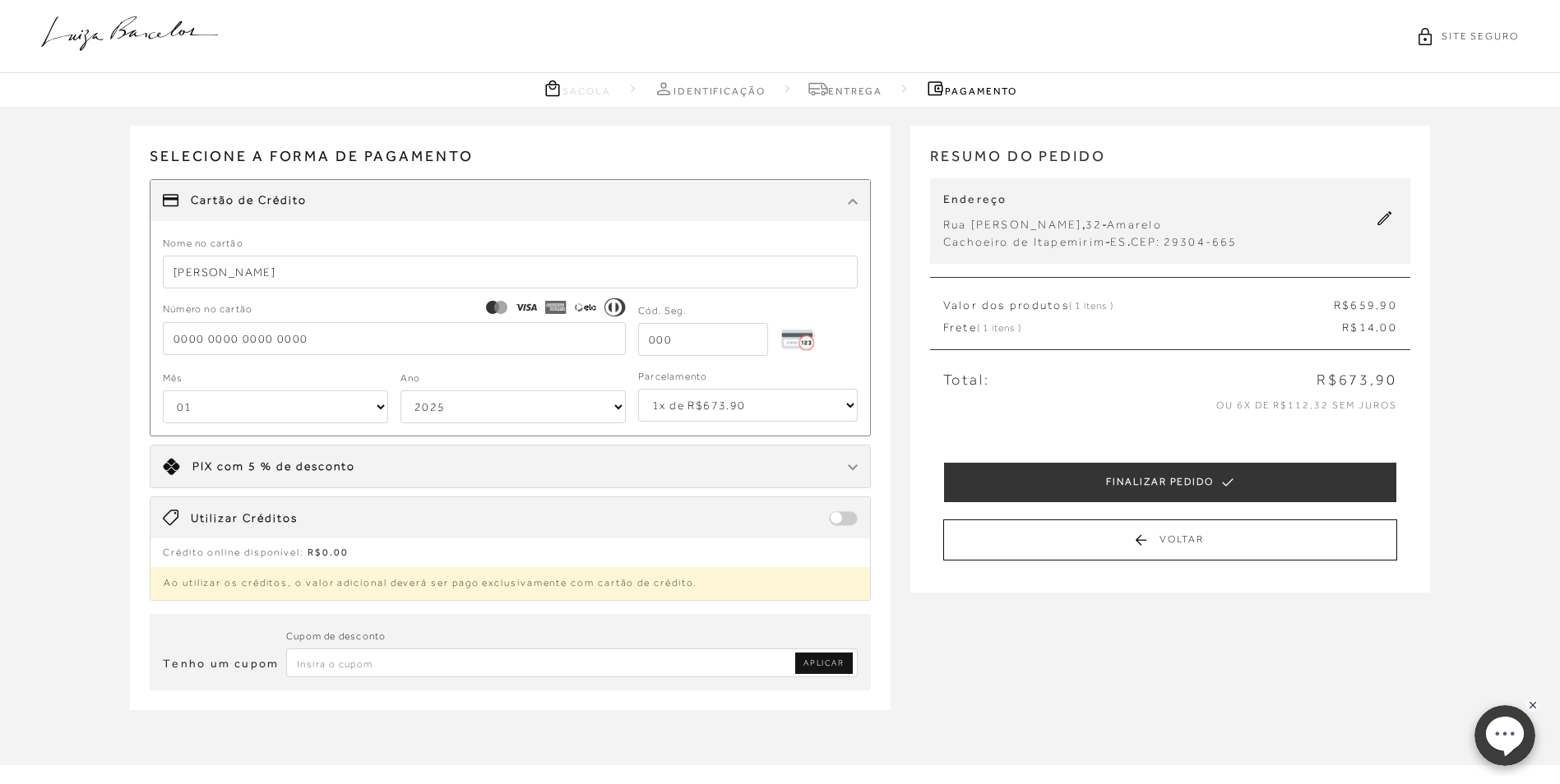
click at [560, 341] on input "tel" at bounding box center [394, 339] width 463 height 33
click at [389, 342] on input "tel" at bounding box center [394, 339] width 463 height 33
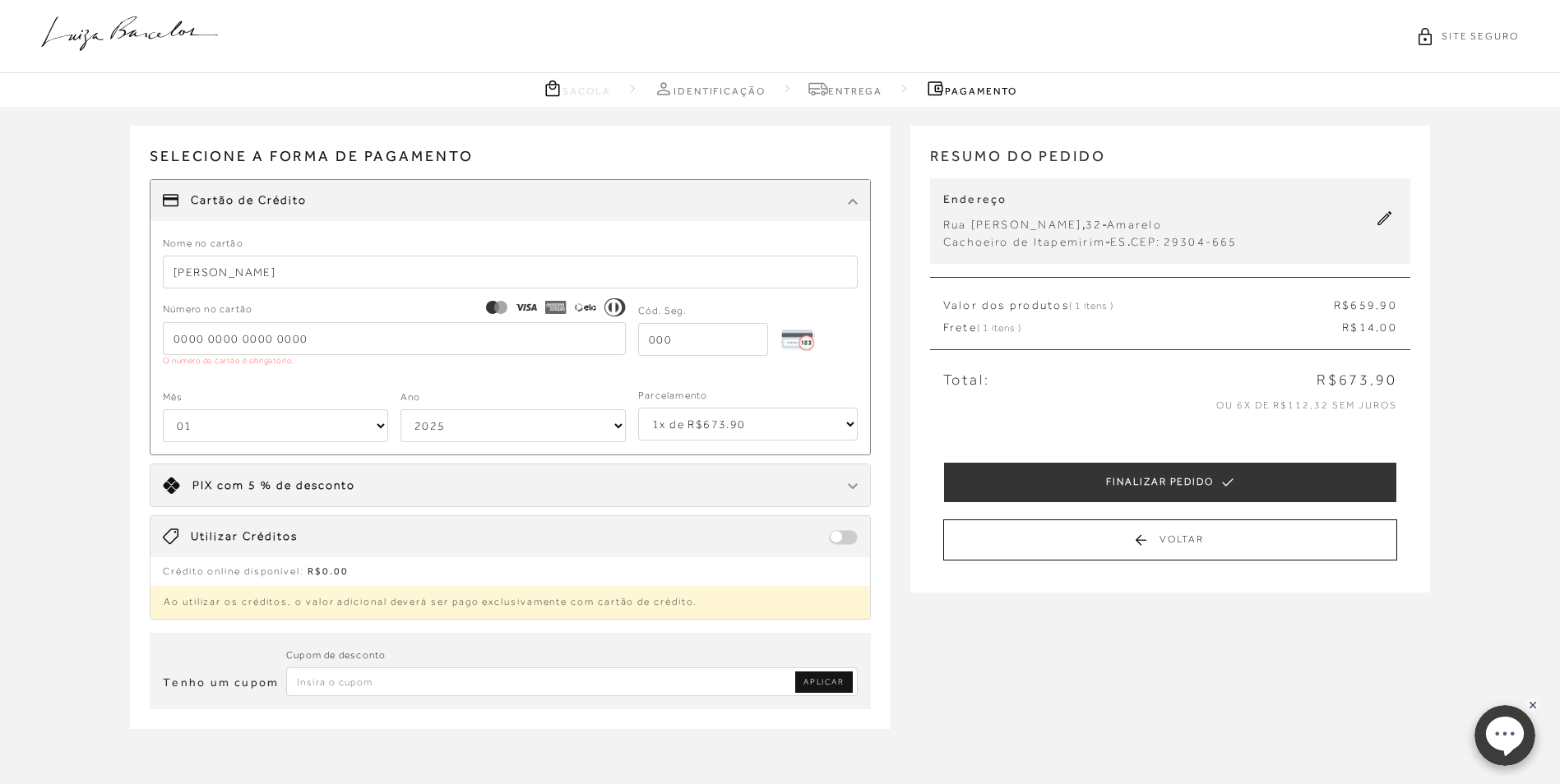
click at [749, 347] on input "tel" at bounding box center [703, 339] width 130 height 33
click at [421, 340] on input "tel" at bounding box center [394, 339] width 463 height 33
click at [318, 270] on input "[PERSON_NAME]" at bounding box center [510, 271] width 695 height 33
drag, startPoint x: 318, startPoint y: 270, endPoint x: -4, endPoint y: 280, distance: 322.2
click at [0, 280] on html "pa2900009 está carregada. Página dos resultados da pesquisa fechada. SITE SEGUR…" at bounding box center [780, 392] width 1560 height 784
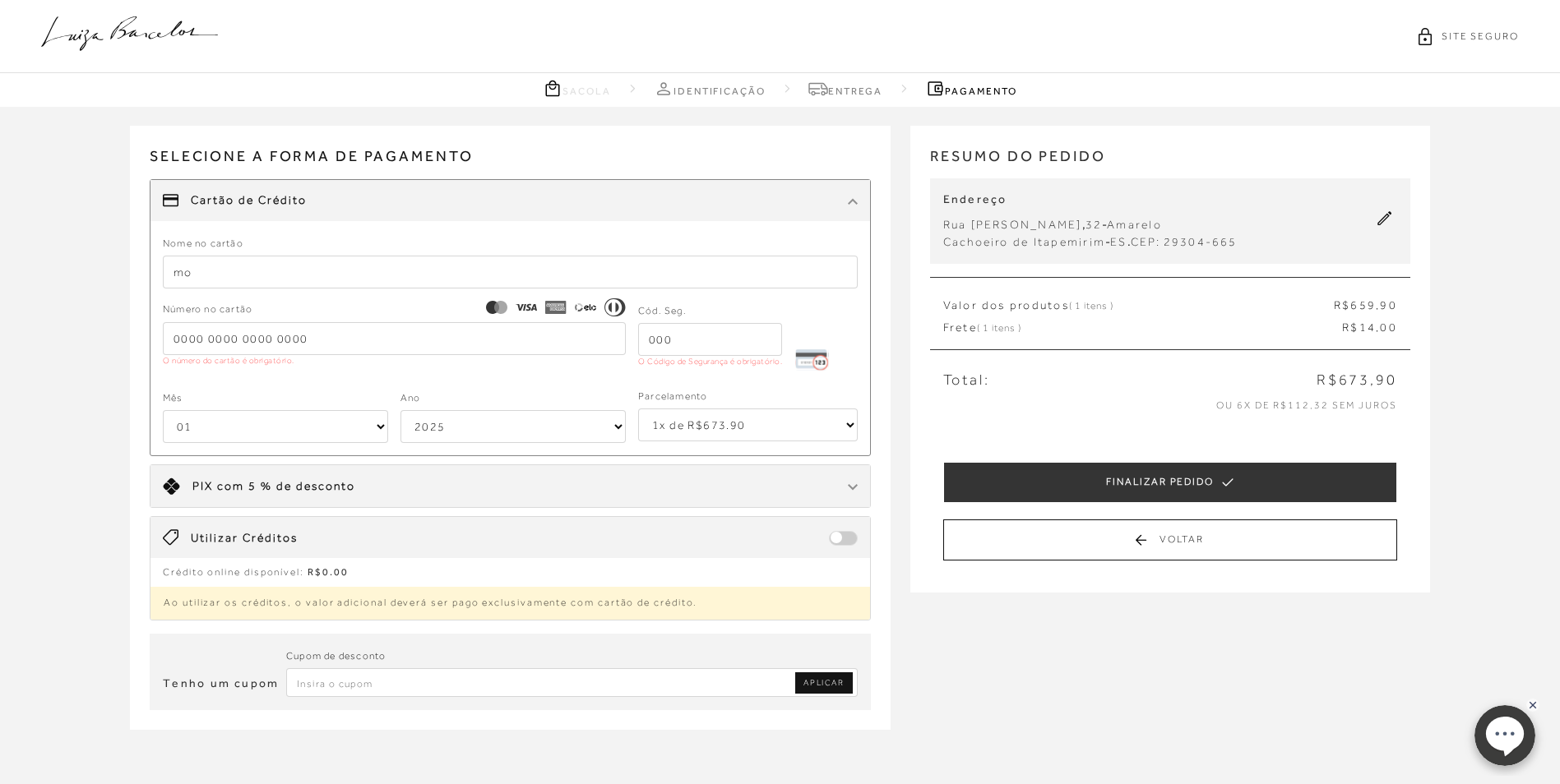
type input "m"
type input "[PERSON_NAME]"
click at [241, 337] on input "tel" at bounding box center [394, 339] width 463 height 33
type input "[CREDIT_CARD_NUMBER]"
click at [781, 340] on input "tel" at bounding box center [710, 339] width 144 height 33
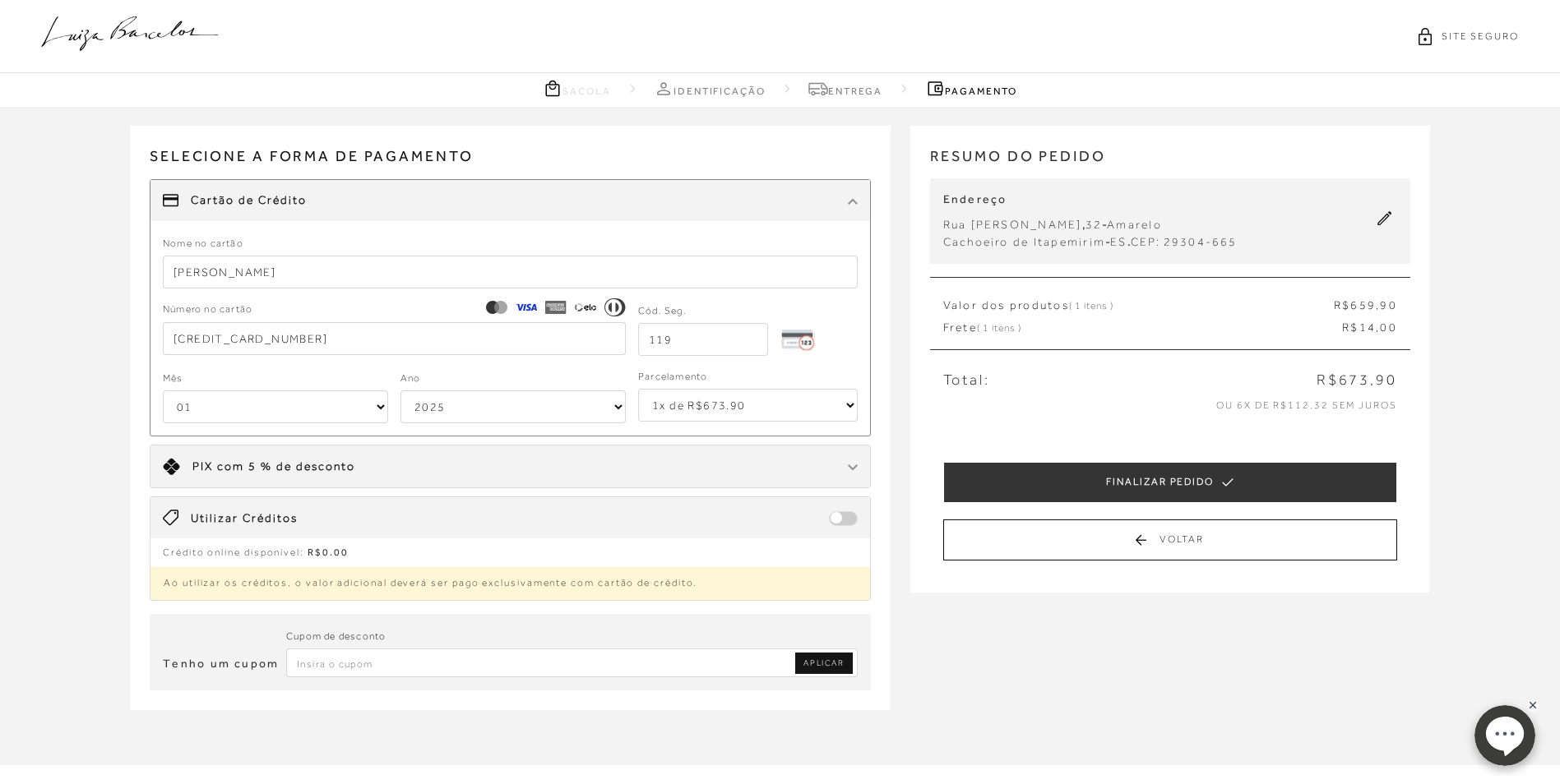
type input "119"
click at [301, 401] on select "01 02 03 04 05 06 07 08 09 10 11 12" at bounding box center [275, 406] width 226 height 33
select select "12"
click at [163, 390] on select "01 02 03 04 05 06 07 08 09 10 11 12" at bounding box center [275, 406] width 226 height 33
click at [522, 404] on select "2025 2026 2027 2028 2029 2030 2031 2032 2033 2034 2035 2036 2037 2038 2039 2040…" at bounding box center [513, 406] width 226 height 33
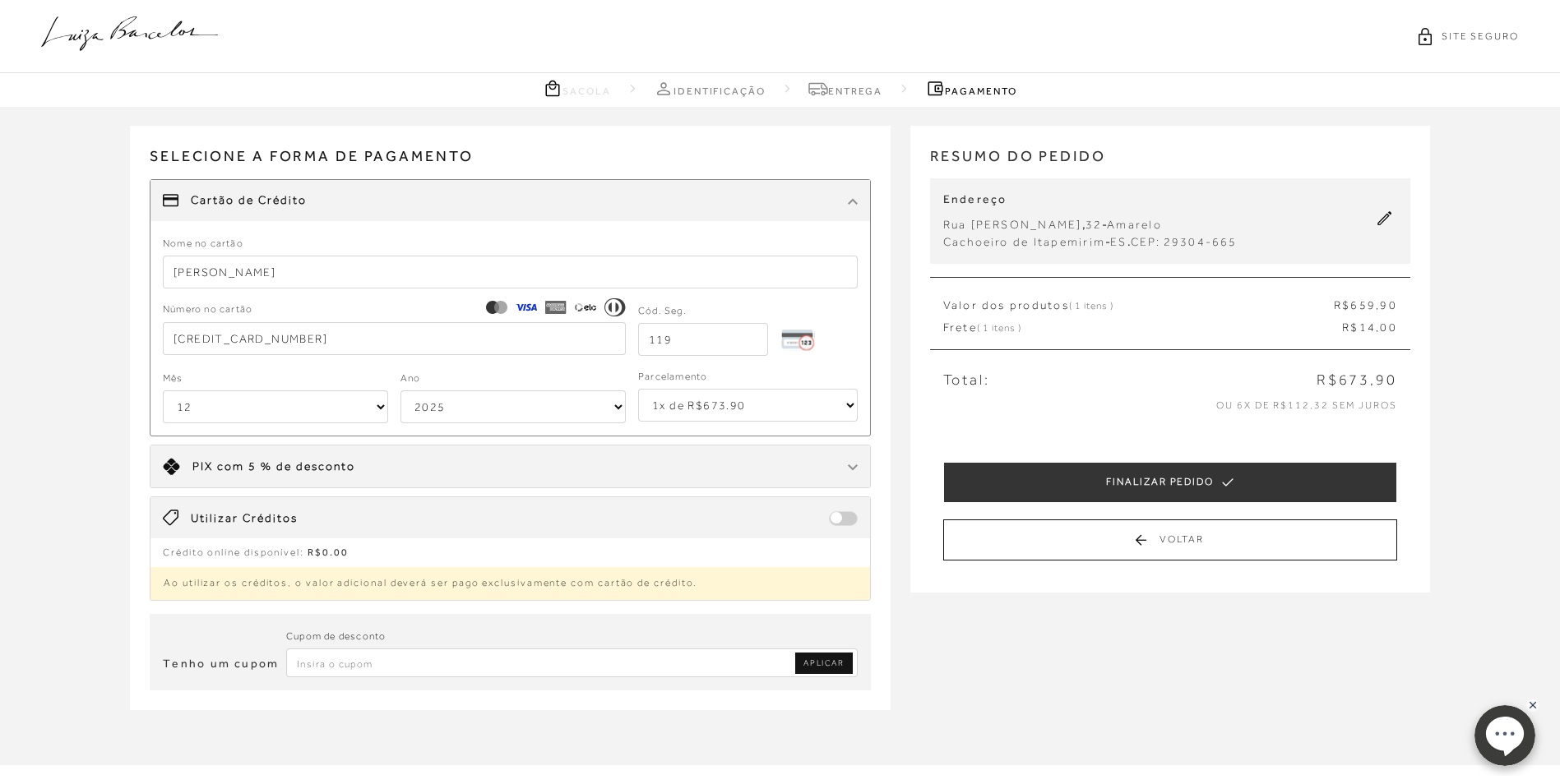
select select "2032"
click at [401, 390] on select "2025 2026 2027 2028 2029 2030 2031 2032 2033 2034 2035 2036 2037 2038 2039 2040…" at bounding box center [513, 406] width 226 height 33
click at [708, 405] on select "1x de R$673.90 2x de R$336.95 sem juros 3x de R$224.64 sem juros 4x de R$168.48…" at bounding box center [748, 405] width 219 height 33
select select "2"
click at [638, 389] on select "1x de R$673.90 2x de R$336.95 sem juros 3x de R$224.64 sem juros 4x de R$168.48…" at bounding box center [748, 405] width 219 height 33
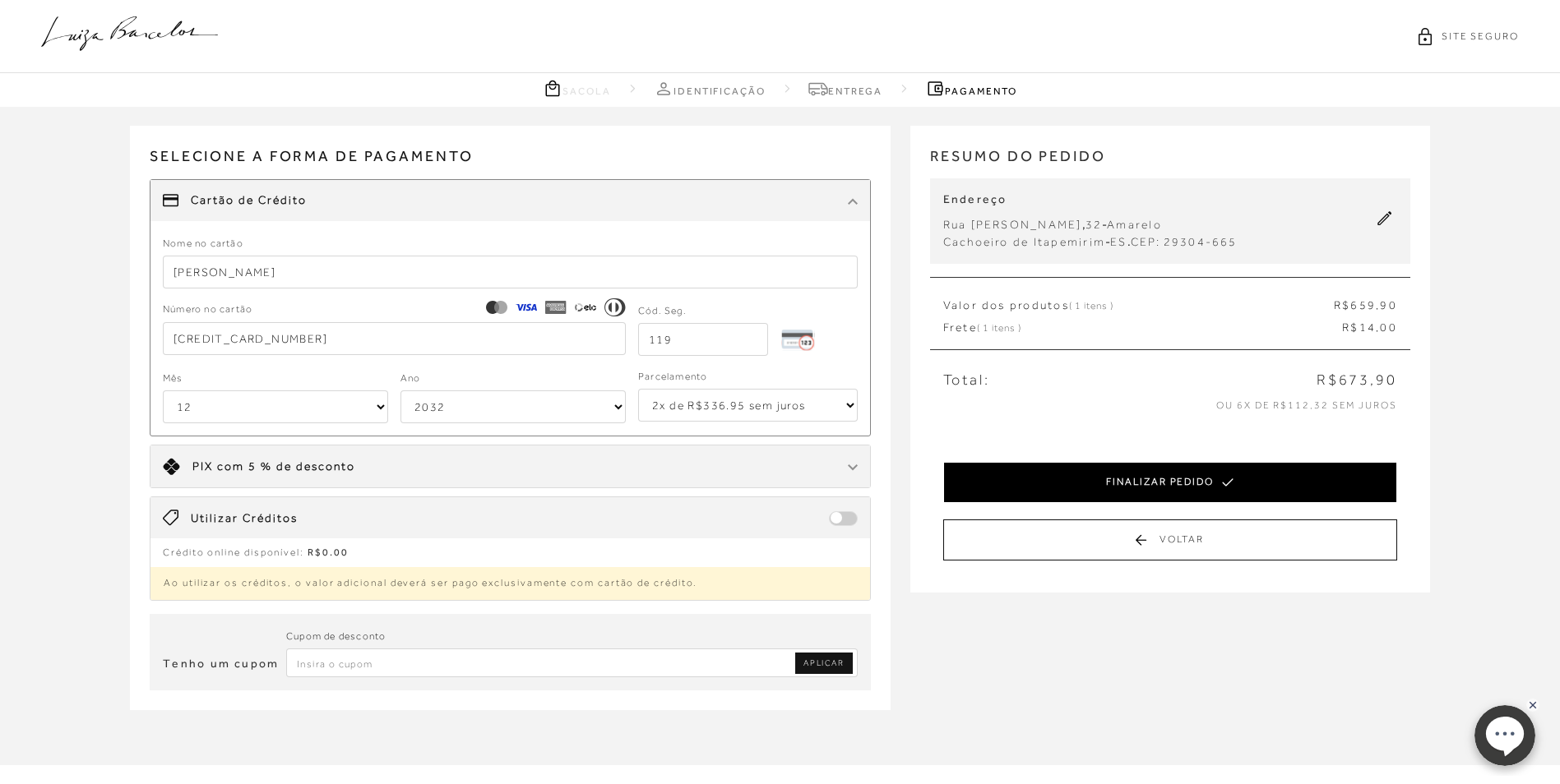
click at [1101, 490] on button "FINALIZAR PEDIDO" at bounding box center [1170, 483] width 454 height 41
select select "12"
select select "2032"
select select "2"
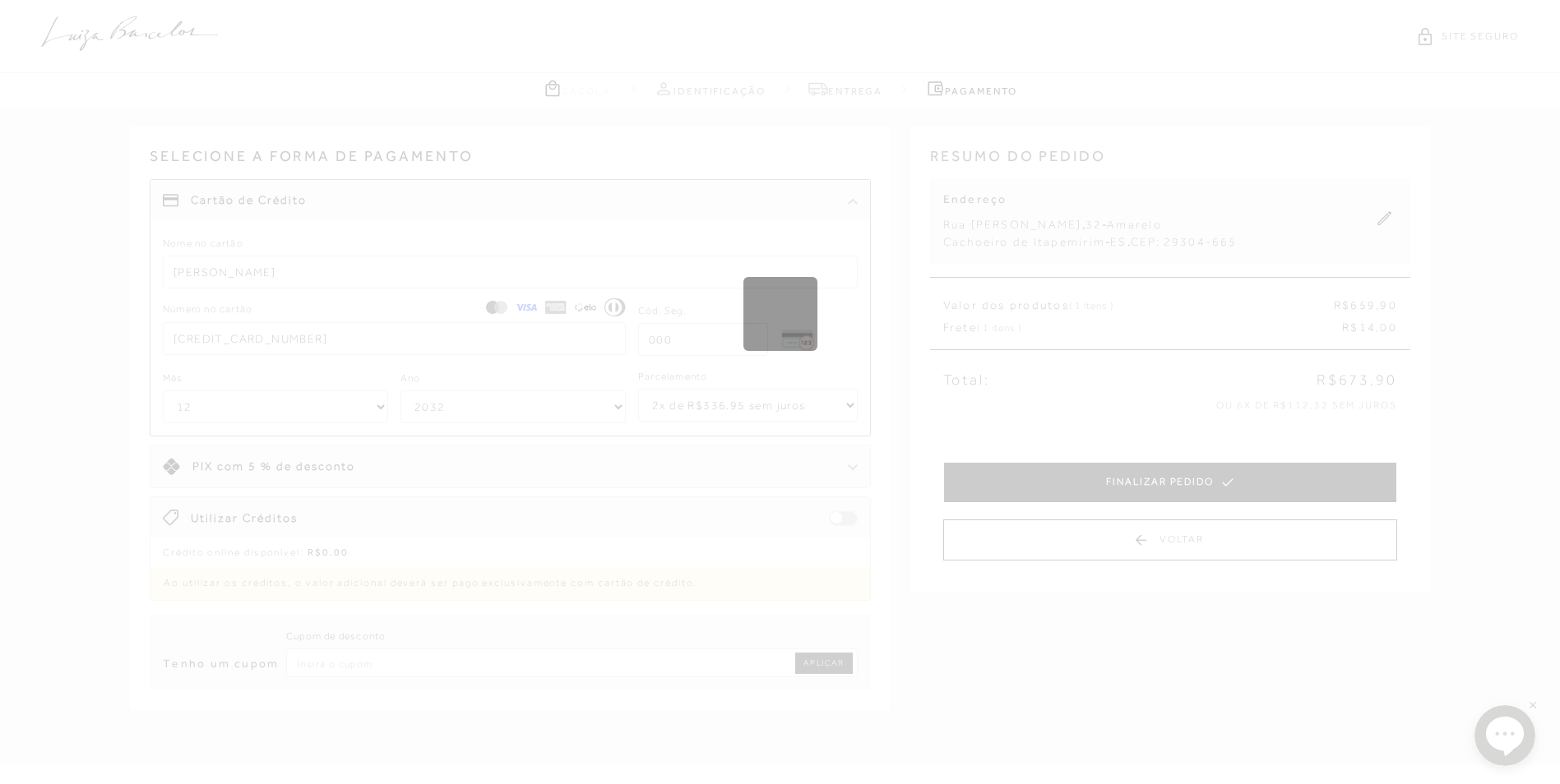
select select "1"
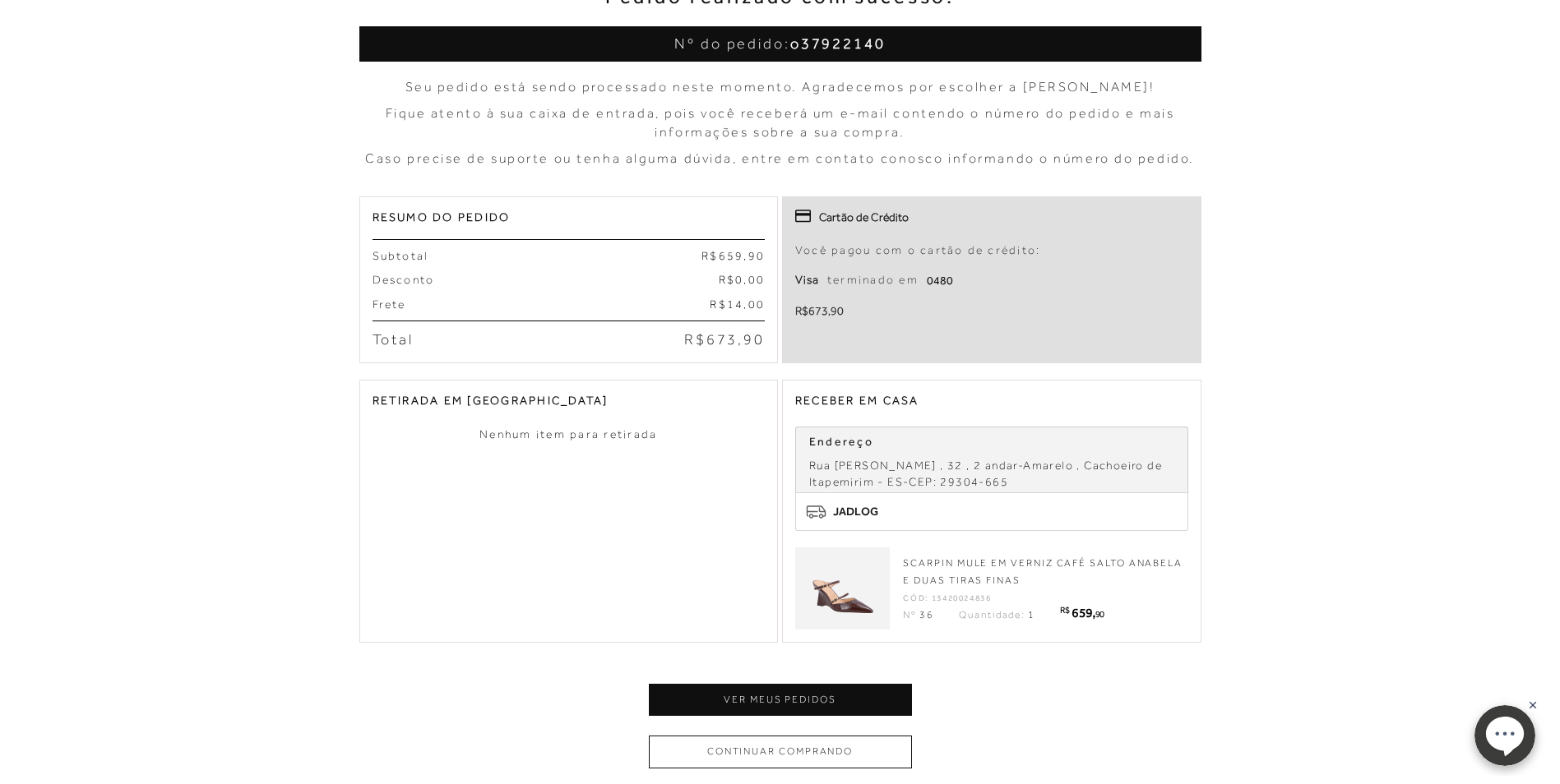
scroll to position [227, 0]
